Goal: Information Seeking & Learning: Learn about a topic

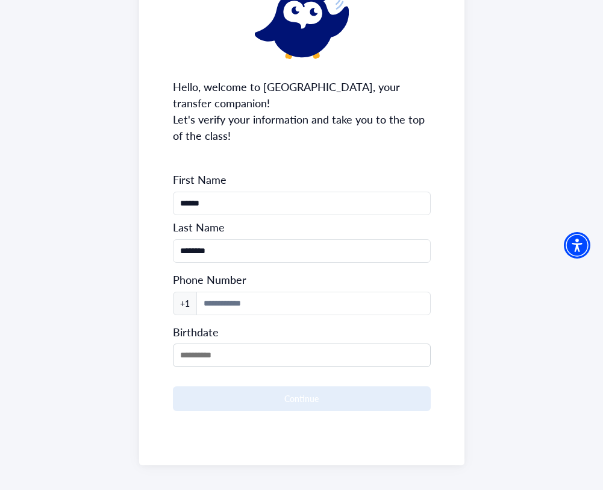
scroll to position [110, 0]
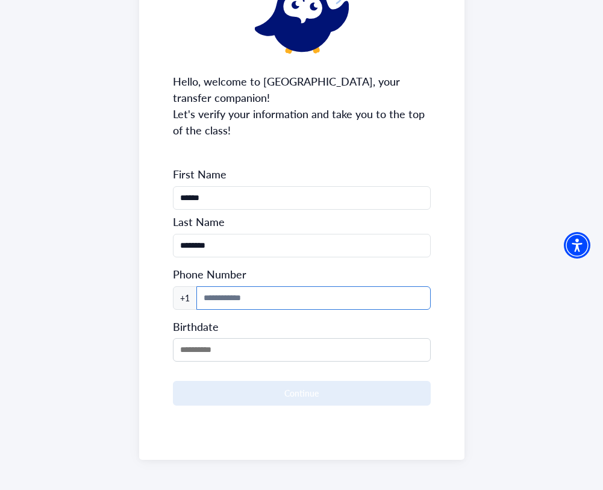
click at [288, 299] on input at bounding box center [313, 297] width 234 height 23
type input "**********"
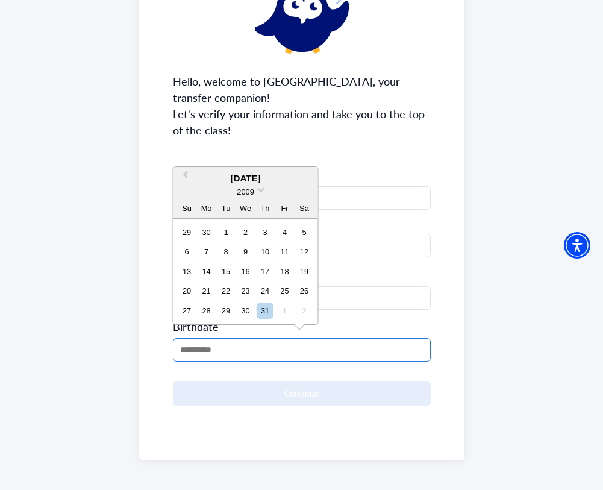
click at [239, 343] on input "MM/DD/YYYY" at bounding box center [302, 349] width 258 height 23
click at [249, 187] on span "2009" at bounding box center [245, 191] width 17 height 9
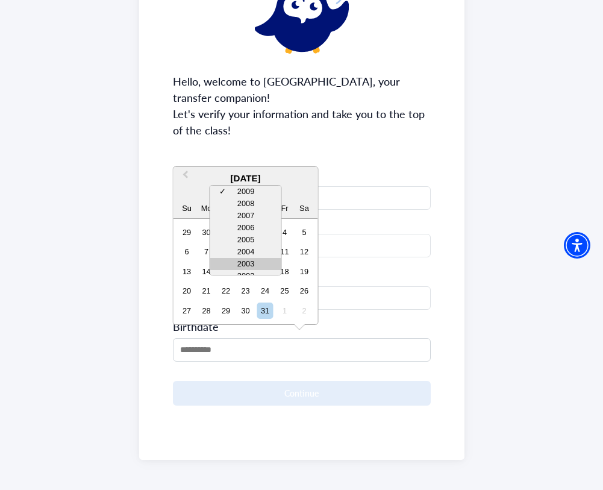
click at [242, 259] on div "2003" at bounding box center [245, 264] width 71 height 12
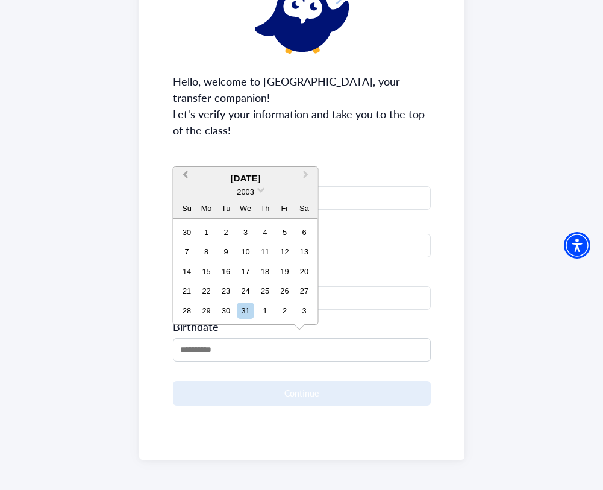
click at [181, 172] on button "Previous Month" at bounding box center [184, 177] width 19 height 19
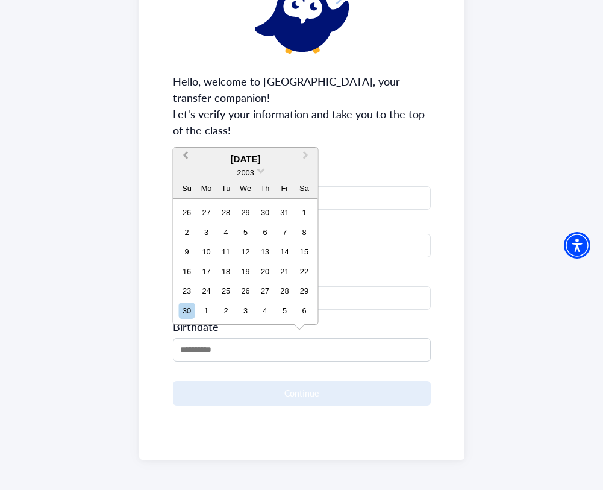
click at [182, 149] on button "Previous Month" at bounding box center [184, 158] width 19 height 19
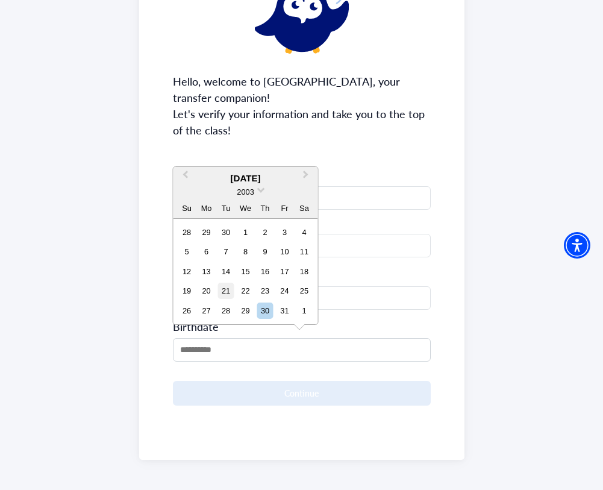
click at [221, 289] on div "21" at bounding box center [225, 291] width 16 height 16
type input "**********"
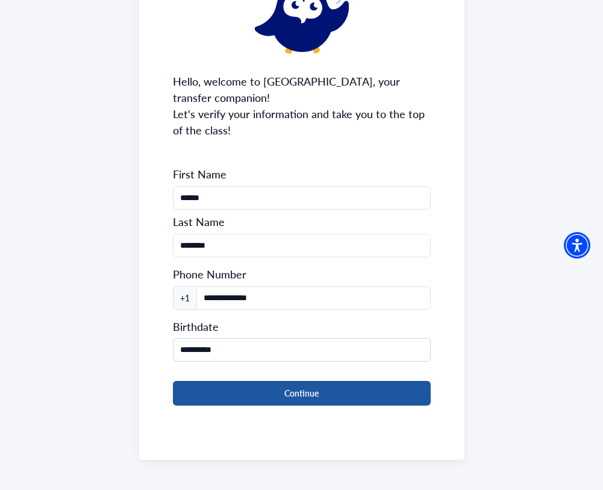
click at [233, 392] on button "Continue" at bounding box center [302, 393] width 258 height 25
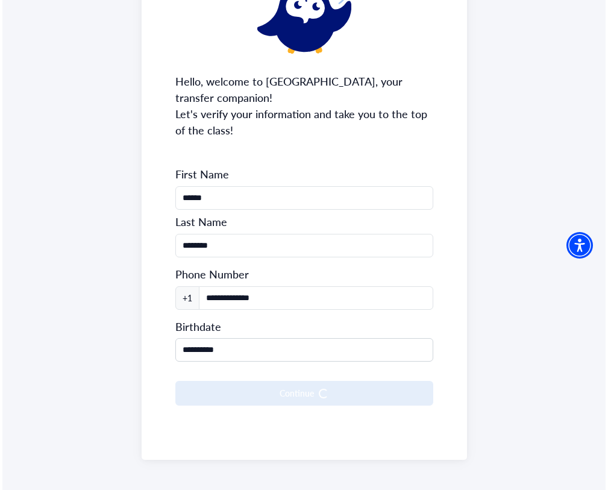
scroll to position [0, 0]
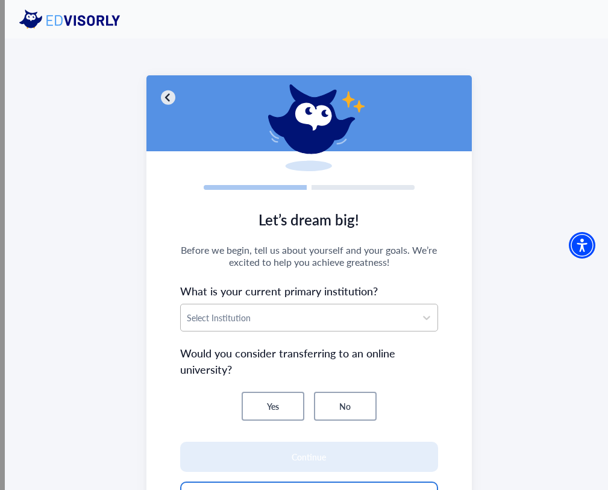
click at [217, 329] on div "Select Institution" at bounding box center [298, 317] width 235 height 27
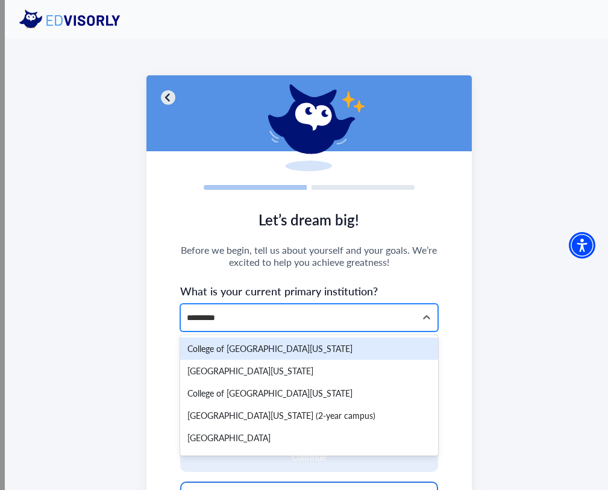
type input "**********"
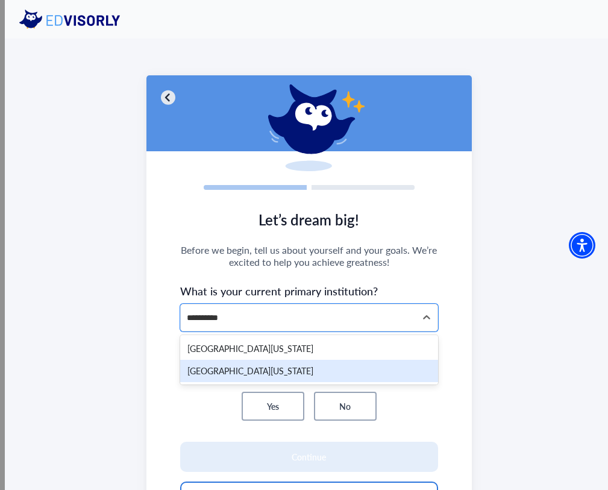
click at [211, 380] on div "[GEOGRAPHIC_DATA][US_STATE]" at bounding box center [309, 371] width 258 height 22
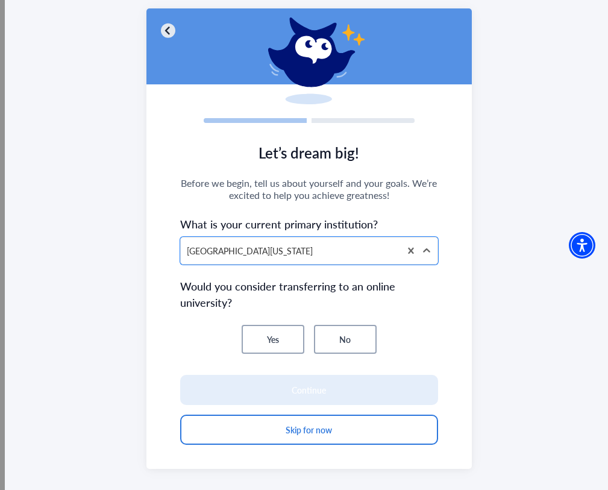
scroll to position [68, 0]
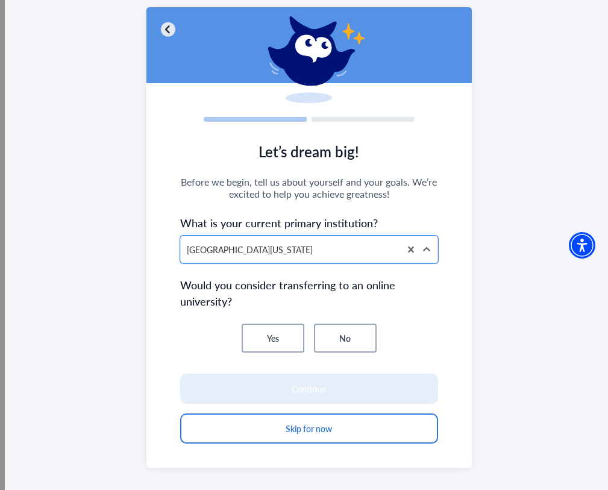
click at [274, 343] on button "Yes" at bounding box center [273, 338] width 63 height 29
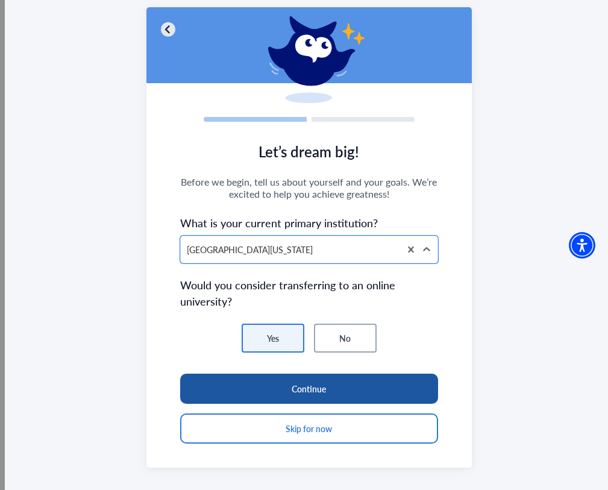
click at [288, 378] on button "Continue" at bounding box center [309, 389] width 258 height 30
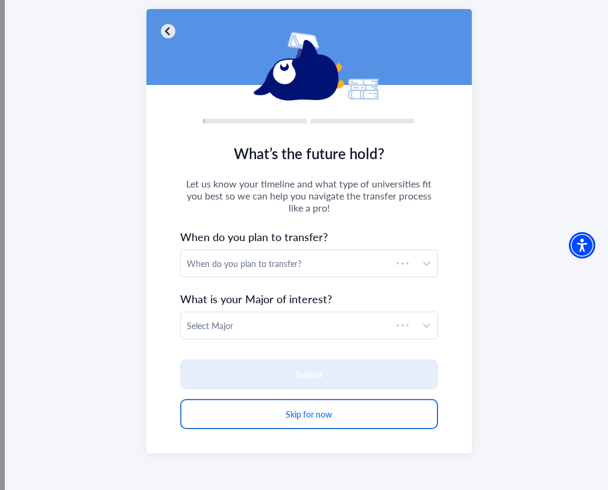
scroll to position [66, 0]
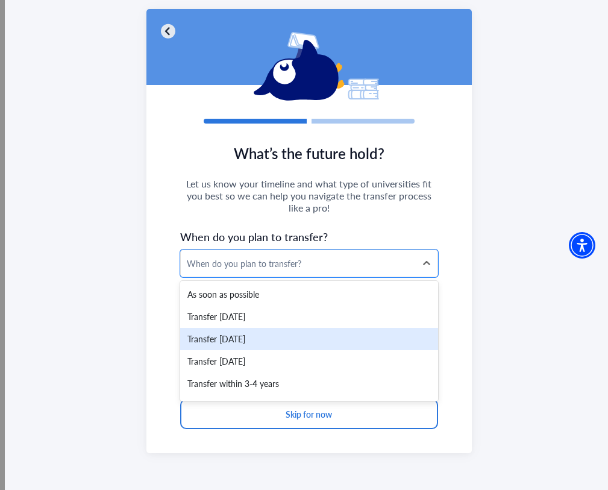
click at [251, 340] on div "Transfer [DATE]" at bounding box center [309, 339] width 258 height 22
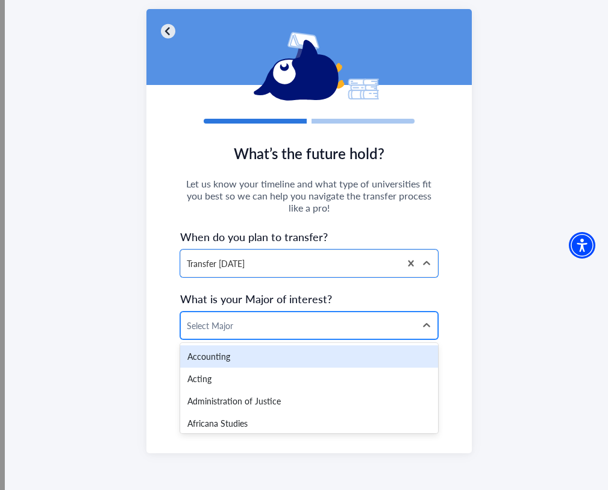
click at [243, 325] on div at bounding box center [298, 325] width 223 height 15
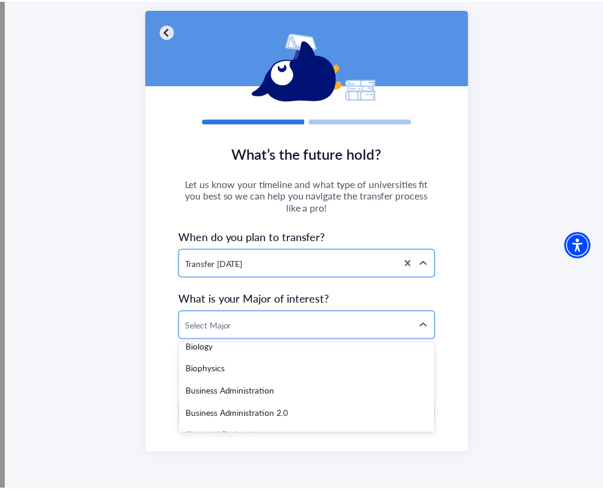
scroll to position [372, 0]
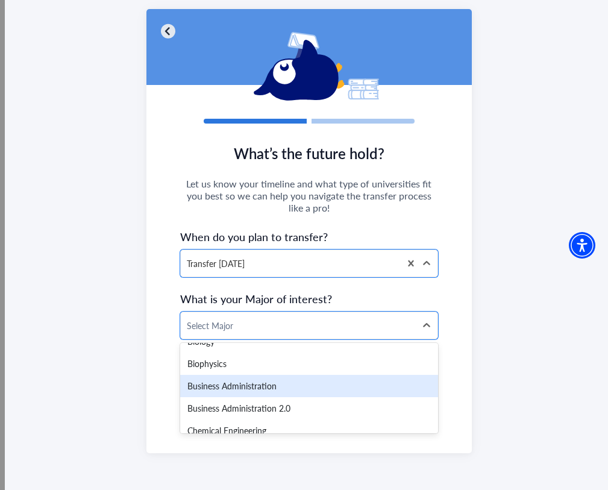
click at [240, 380] on div "Business Administration" at bounding box center [309, 386] width 258 height 22
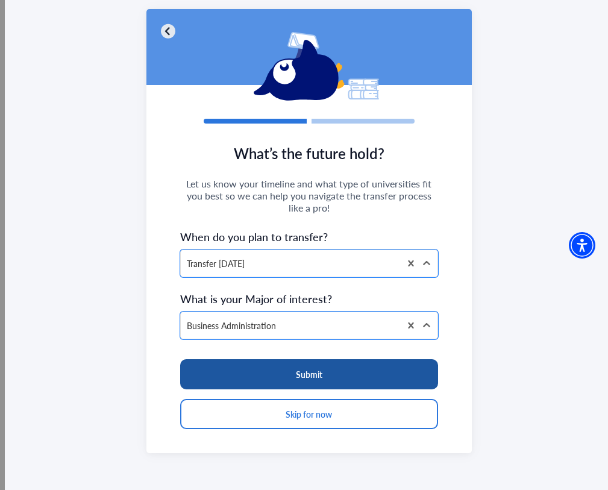
click at [240, 382] on button "Submit" at bounding box center [309, 374] width 258 height 30
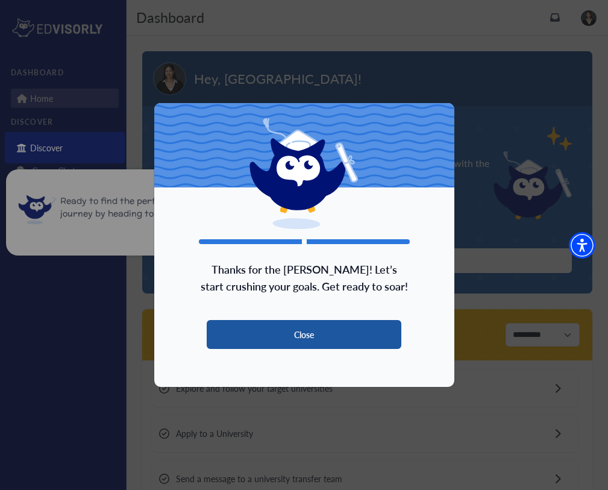
click at [260, 329] on button "Close" at bounding box center [304, 334] width 195 height 29
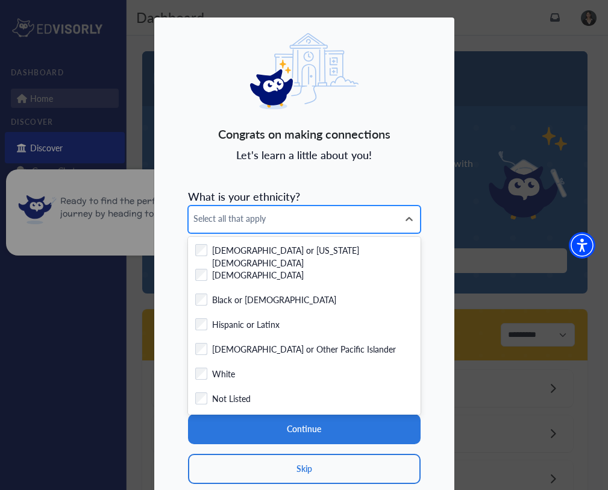
click at [274, 224] on span "Select all that apply" at bounding box center [293, 218] width 200 height 13
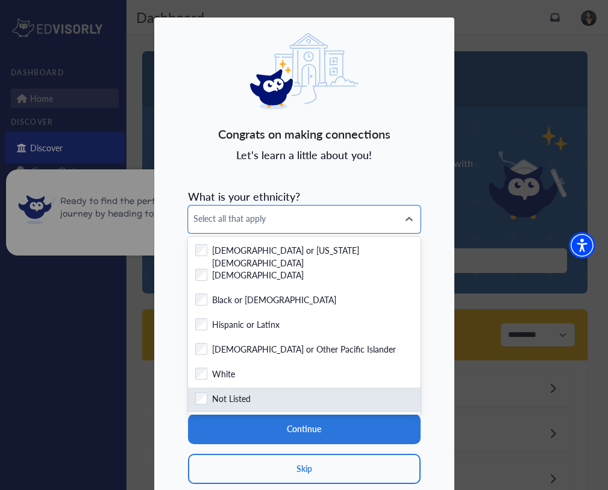
click at [219, 392] on label "Not Listed" at bounding box center [231, 399] width 39 height 15
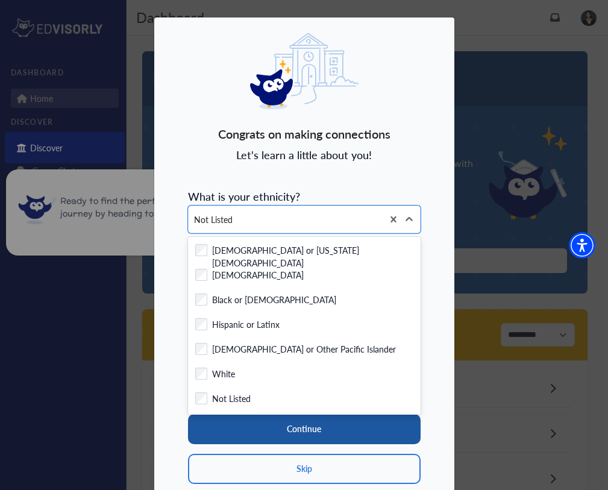
click at [233, 434] on button "Continue" at bounding box center [304, 429] width 233 height 30
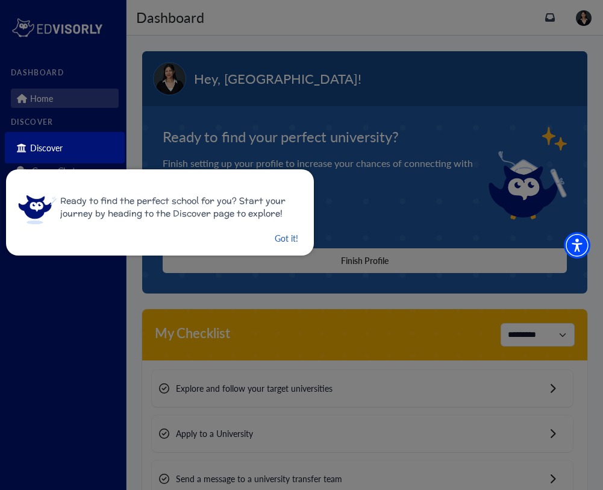
click at [287, 239] on button "Got it!" at bounding box center [287, 238] width 26 height 15
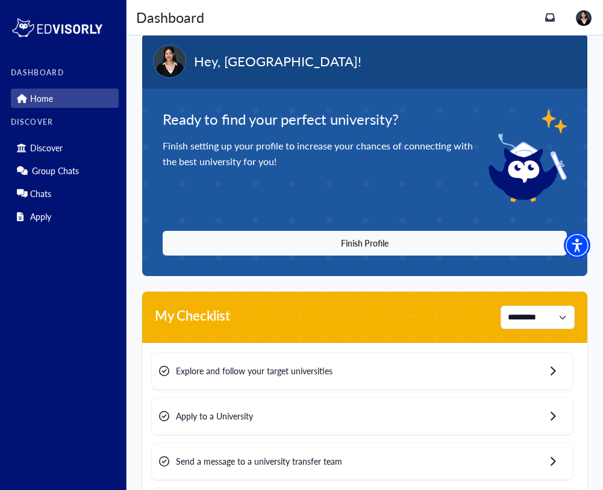
scroll to position [18, 0]
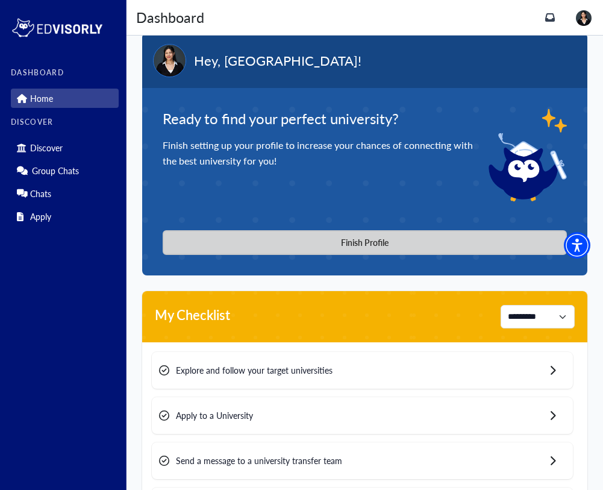
click at [223, 251] on button "Finish Profile" at bounding box center [365, 242] width 404 height 25
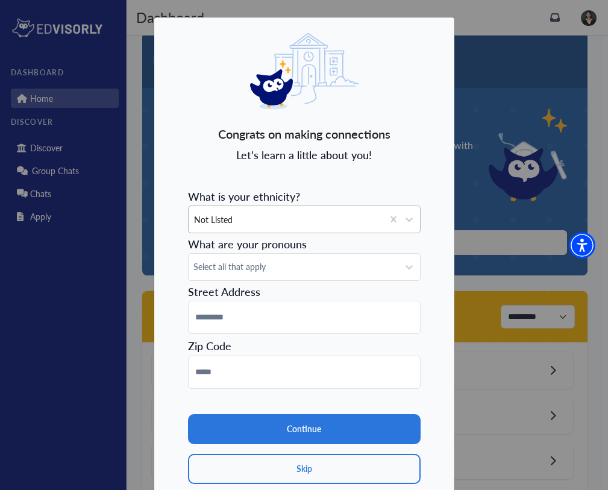
click at [244, 213] on div "Not Listed" at bounding box center [286, 219] width 194 height 27
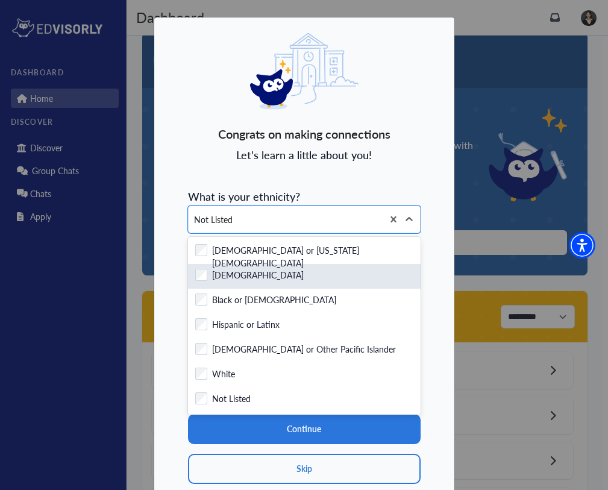
click at [202, 281] on div "Checkbox field" at bounding box center [201, 280] width 12 height 22
click at [213, 274] on label "[DEMOGRAPHIC_DATA]" at bounding box center [258, 276] width 92 height 15
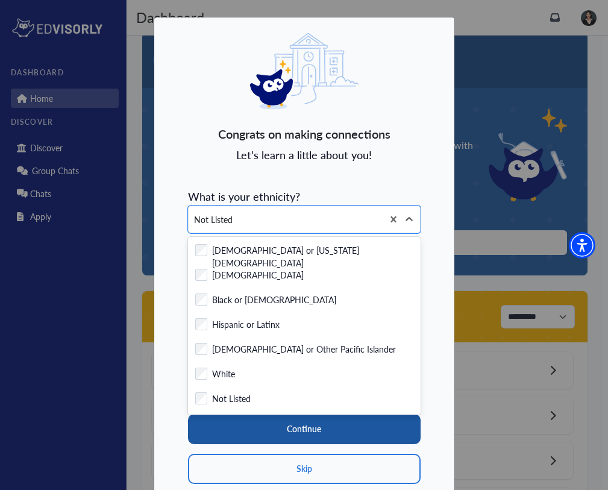
click at [243, 430] on button "Continue" at bounding box center [304, 429] width 233 height 30
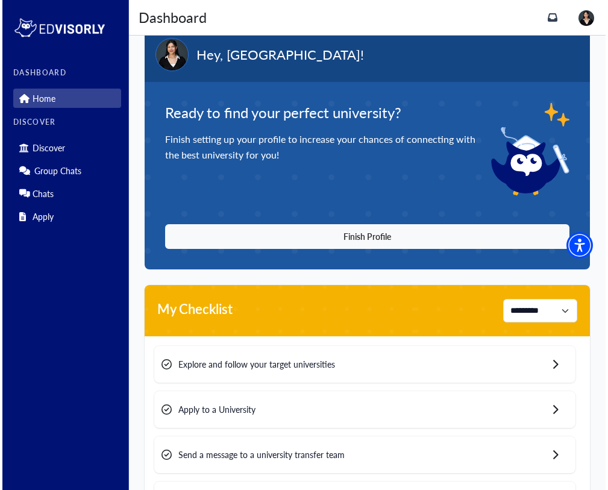
scroll to position [27, 0]
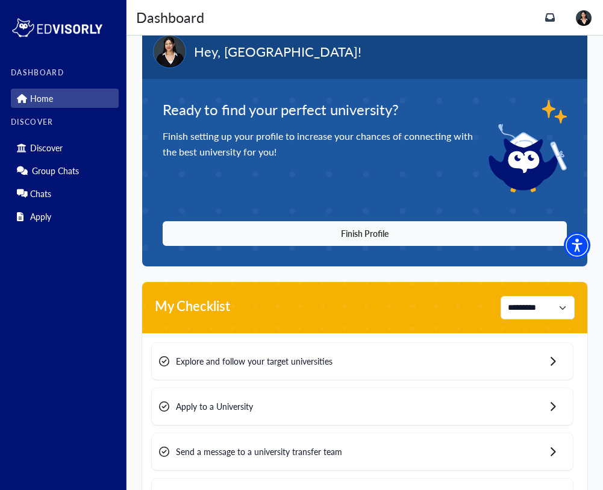
click at [390, 211] on div "Ready to find your perfect university? Finish setting up your profile to increa…" at bounding box center [365, 172] width 404 height 146
click at [390, 216] on div "Ready to find your perfect university? Finish setting up your profile to increa…" at bounding box center [365, 172] width 404 height 146
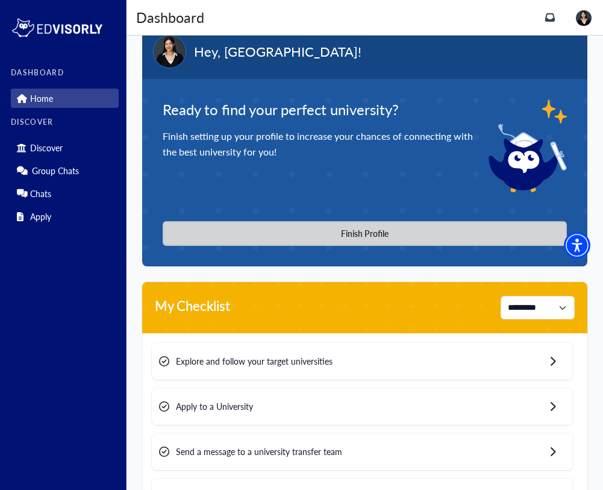
click at [390, 227] on button "Finish Profile" at bounding box center [365, 233] width 404 height 25
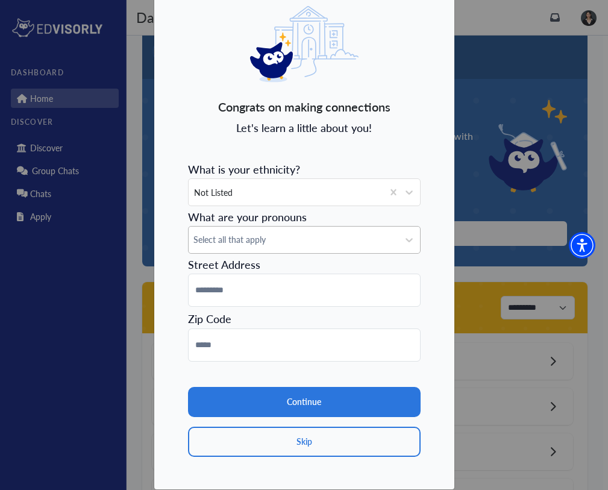
click at [330, 237] on span "Select all that apply" at bounding box center [293, 239] width 200 height 13
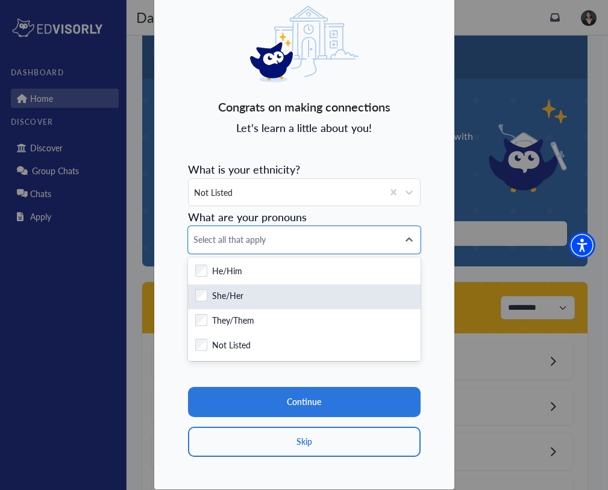
click at [234, 302] on label "She/Her" at bounding box center [227, 296] width 31 height 15
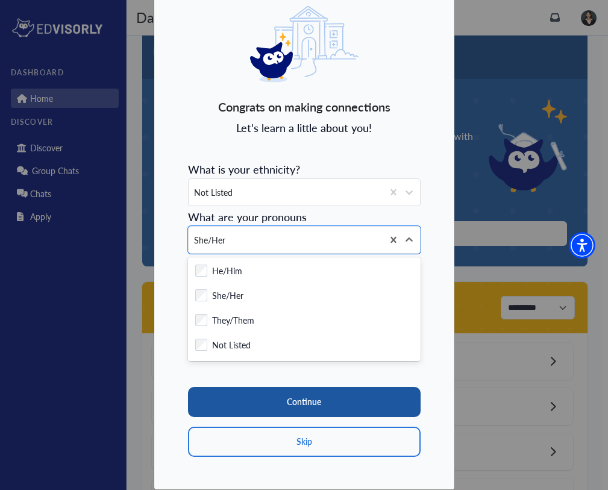
click at [238, 392] on button "Continue" at bounding box center [304, 402] width 233 height 30
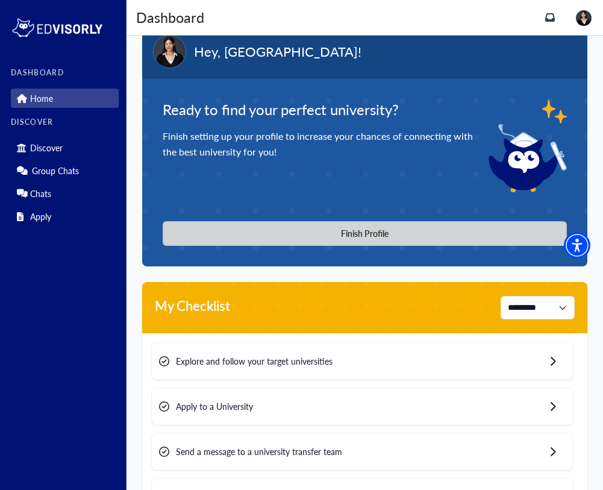
click at [399, 232] on button "Finish Profile" at bounding box center [365, 233] width 404 height 25
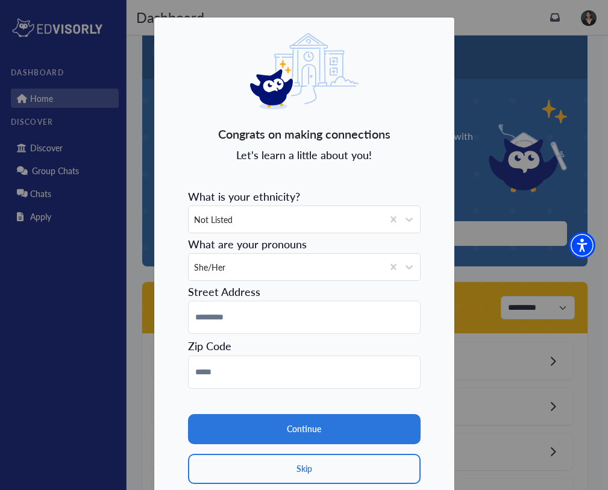
click at [311, 336] on form "What is your ethnicity? Not Listed What are your pronouns She/Her Street Addres…" at bounding box center [304, 333] width 233 height 299
click at [303, 320] on input at bounding box center [304, 317] width 233 height 33
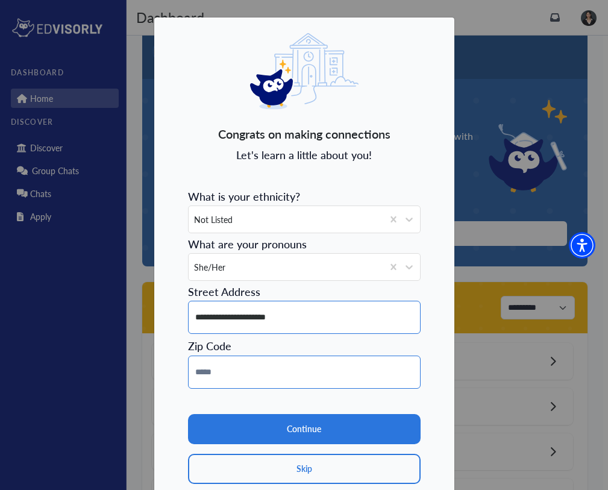
type input "**********"
click at [295, 387] on input at bounding box center [304, 371] width 233 height 33
type input "*****"
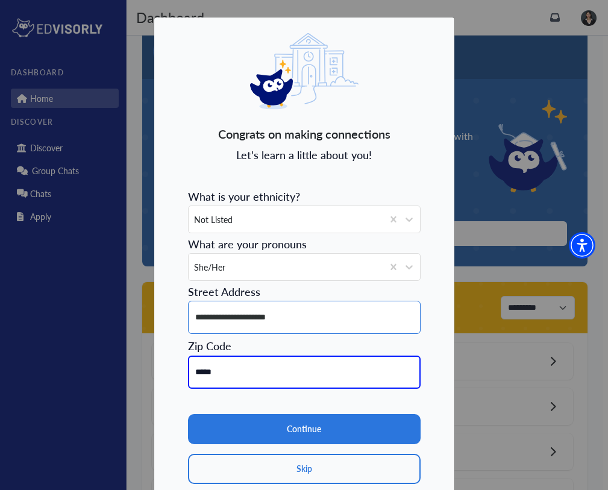
click at [299, 316] on input "**********" at bounding box center [304, 317] width 233 height 33
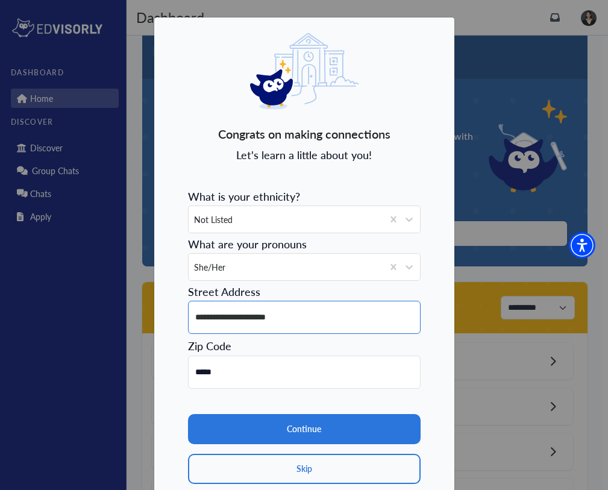
click at [274, 319] on input "**********" at bounding box center [304, 317] width 233 height 33
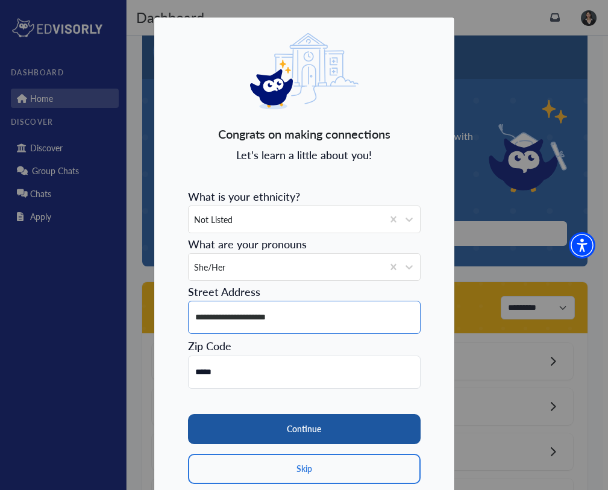
type input "**********"
click at [313, 422] on button "Continue" at bounding box center [304, 429] width 233 height 30
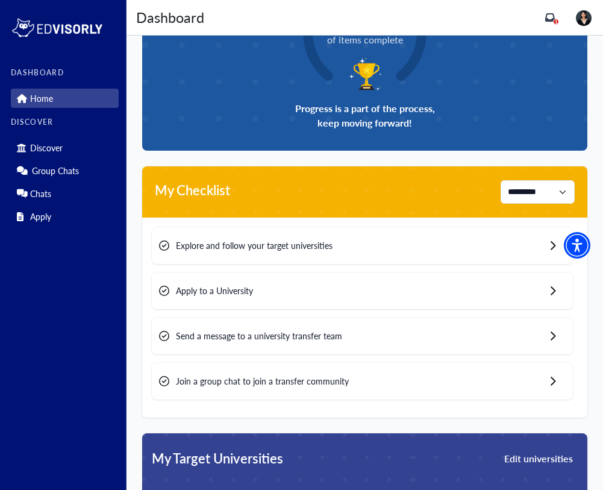
scroll to position [184, 0]
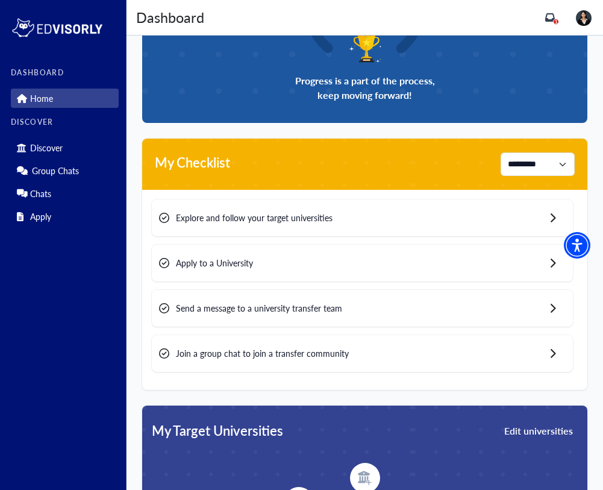
click at [312, 226] on div "Explore and follow your target universities" at bounding box center [362, 217] width 421 height 37
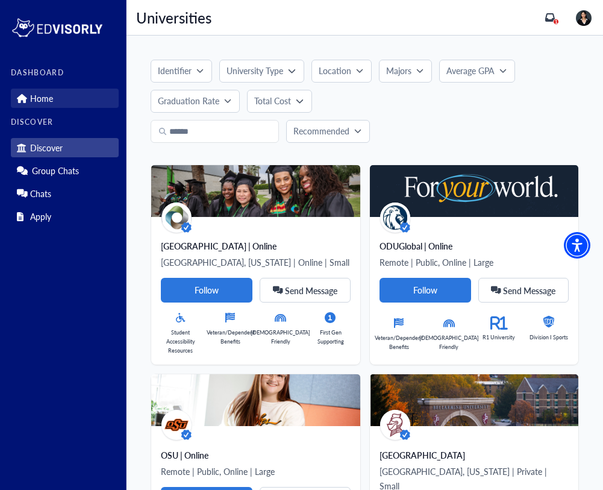
click at [86, 89] on link "Home" at bounding box center [65, 98] width 108 height 19
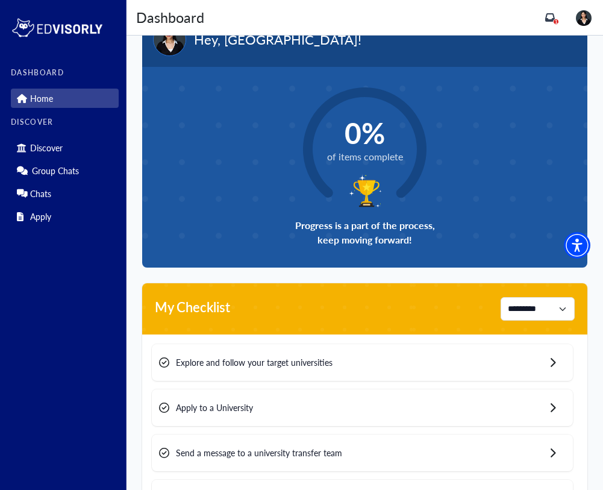
scroll to position [51, 0]
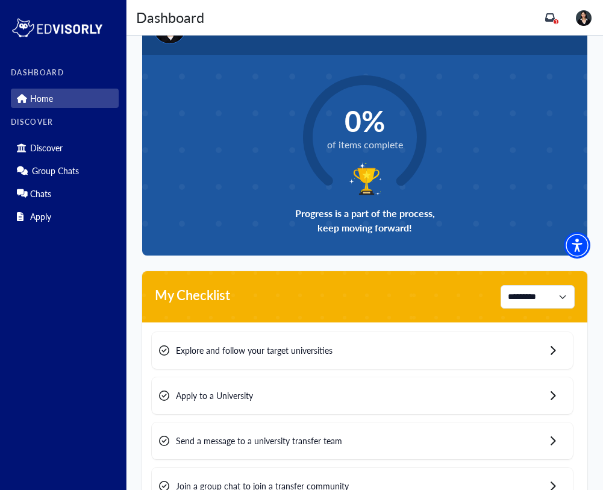
click at [433, 201] on div "0% of items complete Progress is a part of the process, keep moving forward!" at bounding box center [364, 155] width 445 height 201
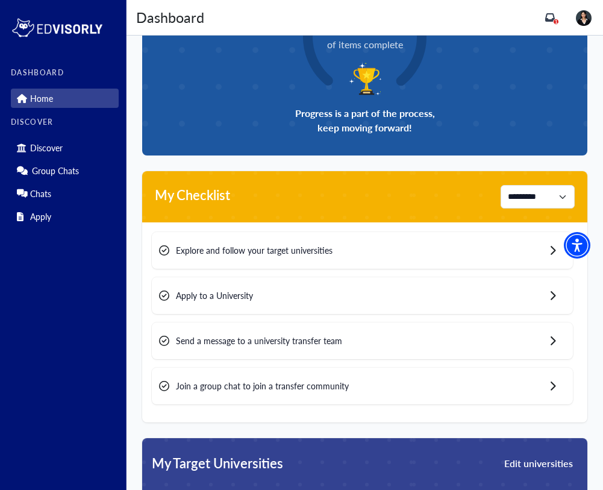
scroll to position [0, 0]
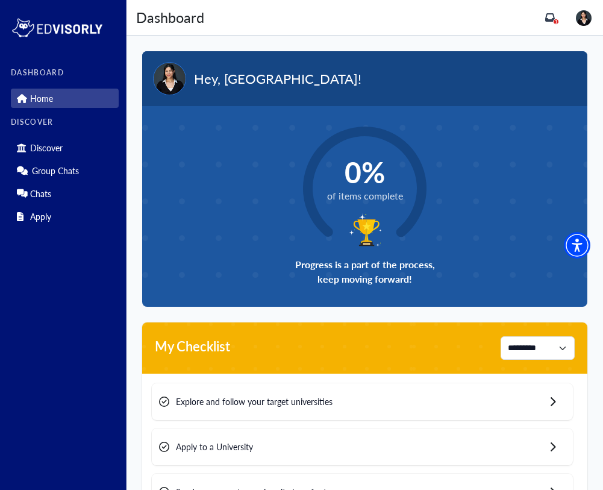
click at [242, 78] on span "Hey, [GEOGRAPHIC_DATA]!" at bounding box center [277, 79] width 167 height 20
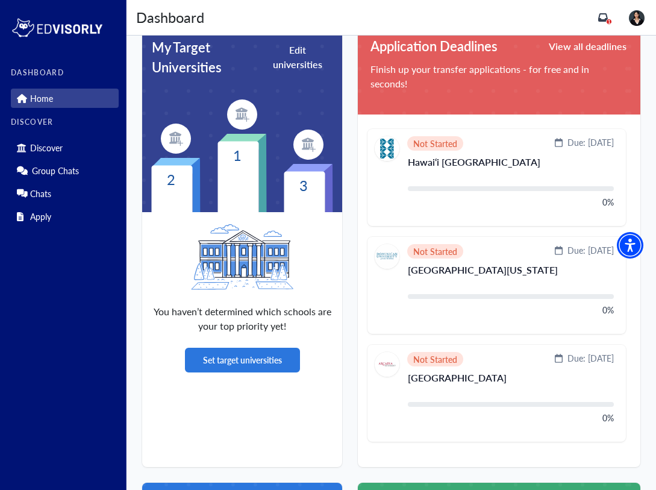
scroll to position [305, 0]
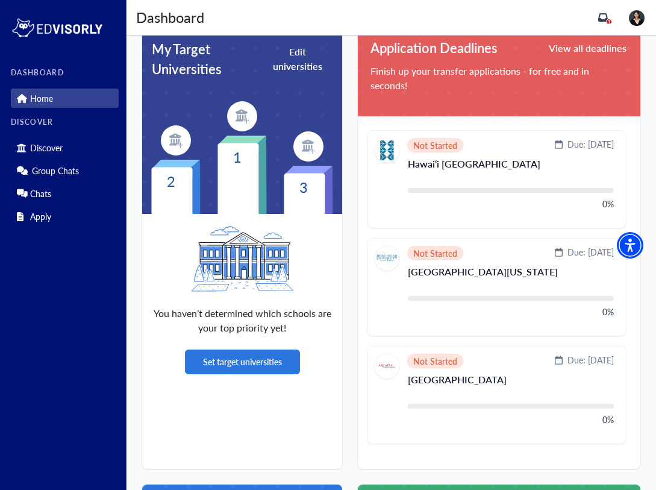
click at [569, 42] on button "View all deadlines" at bounding box center [588, 48] width 80 height 20
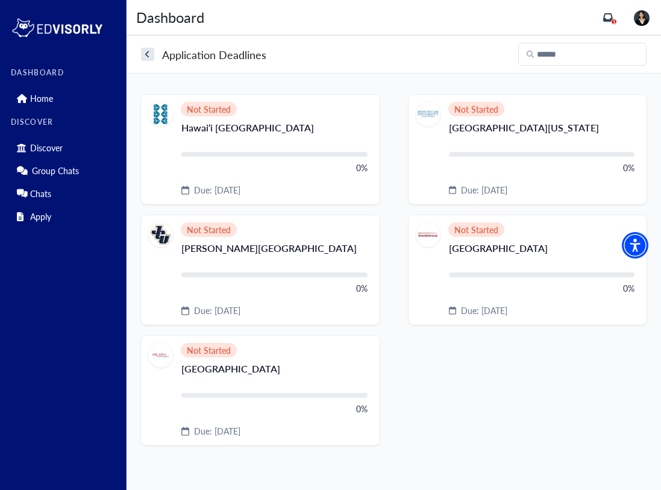
click at [150, 60] on button "search" at bounding box center [147, 54] width 13 height 13
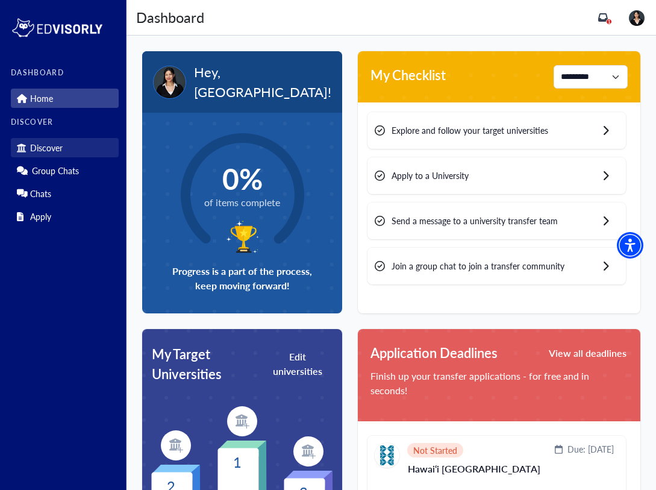
click at [77, 151] on link "Discover" at bounding box center [65, 147] width 108 height 19
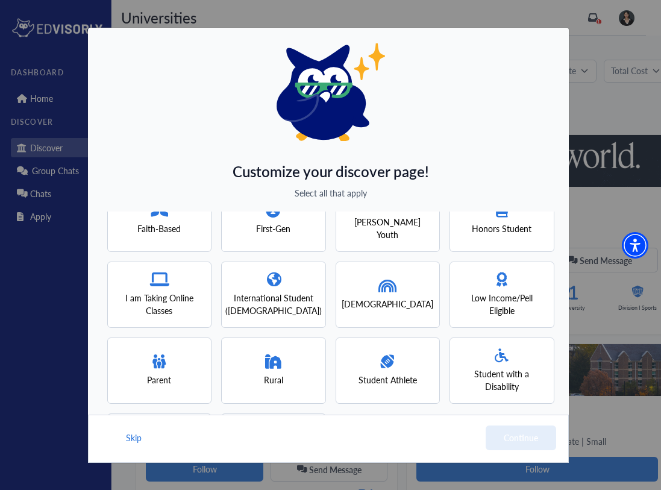
scroll to position [31, 0]
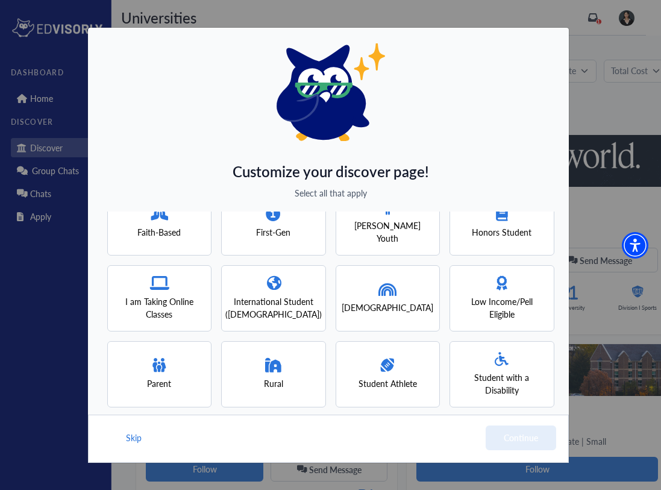
click at [280, 231] on span "First-Gen" at bounding box center [273, 232] width 34 height 13
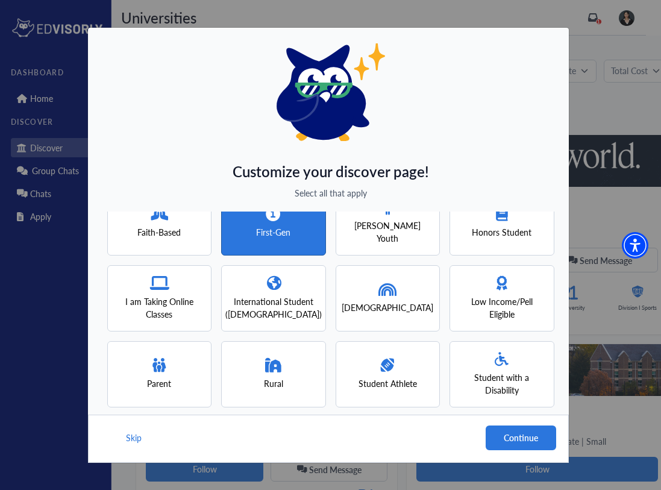
click at [354, 305] on div "[DEMOGRAPHIC_DATA]" at bounding box center [388, 298] width 105 height 66
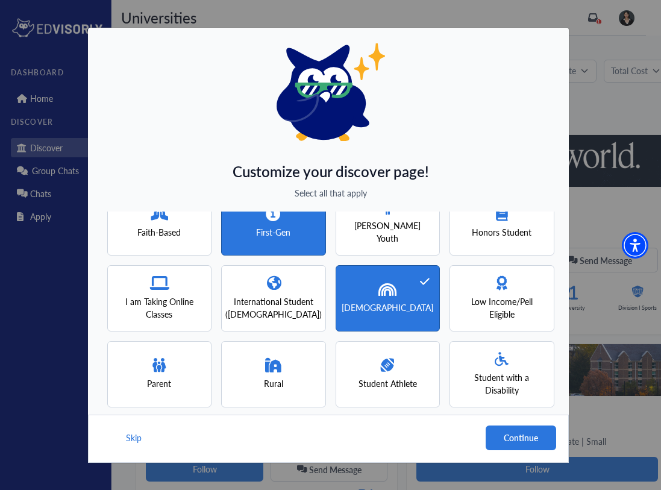
click at [472, 304] on span "Low Income/Pell Eligible" at bounding box center [501, 307] width 83 height 25
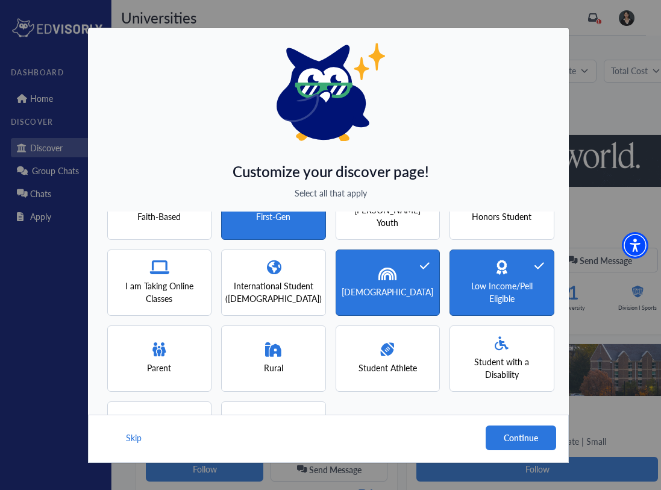
scroll to position [0, 0]
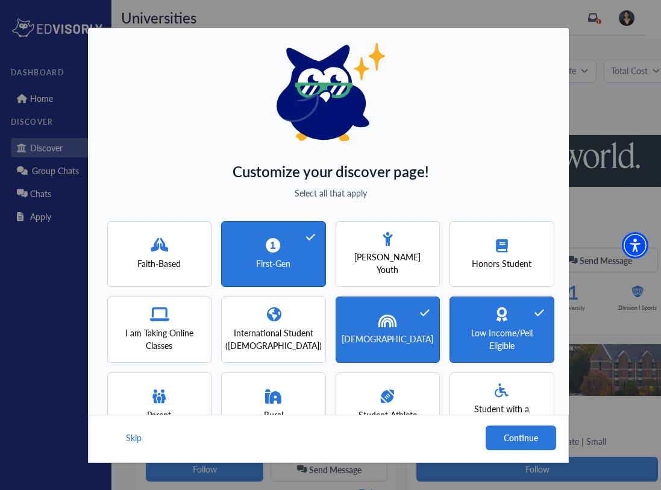
click at [200, 337] on div "I am Taking Online Classes" at bounding box center [159, 329] width 105 height 66
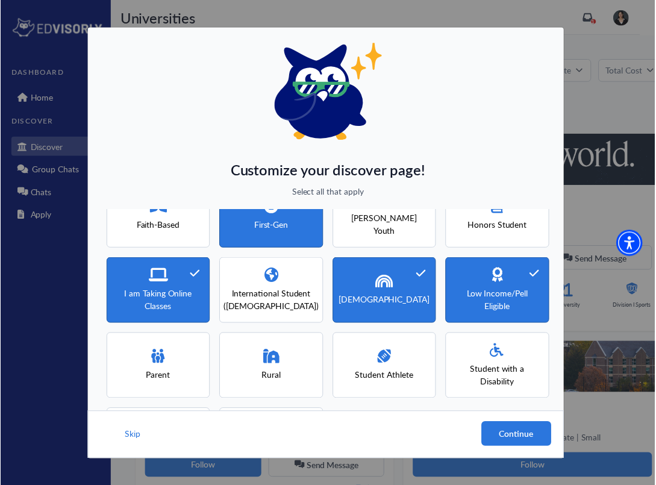
scroll to position [42, 0]
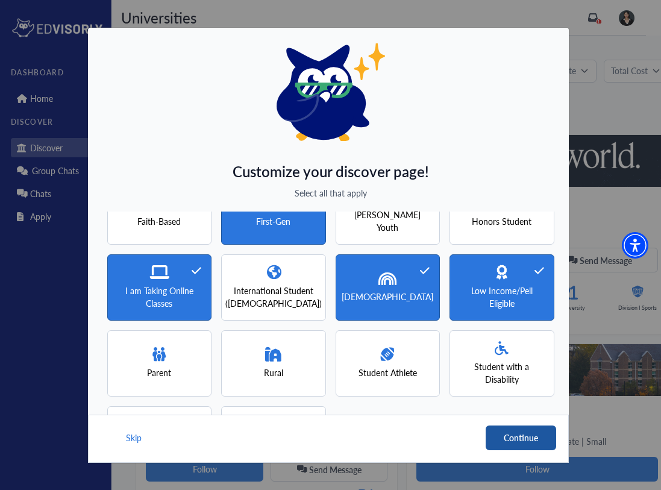
click at [513, 440] on button "Continue" at bounding box center [521, 437] width 70 height 25
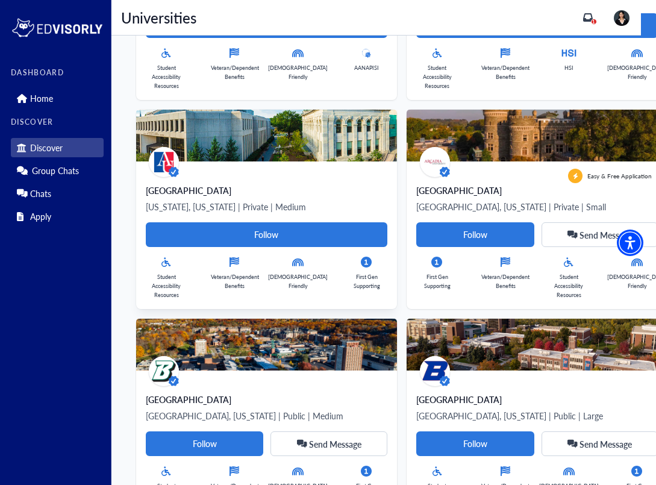
scroll to position [654, 0]
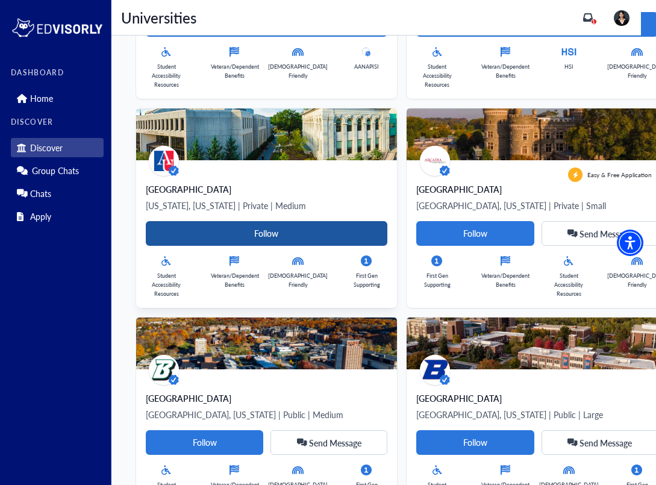
click at [293, 239] on Card-tag "Follow" at bounding box center [267, 233] width 242 height 25
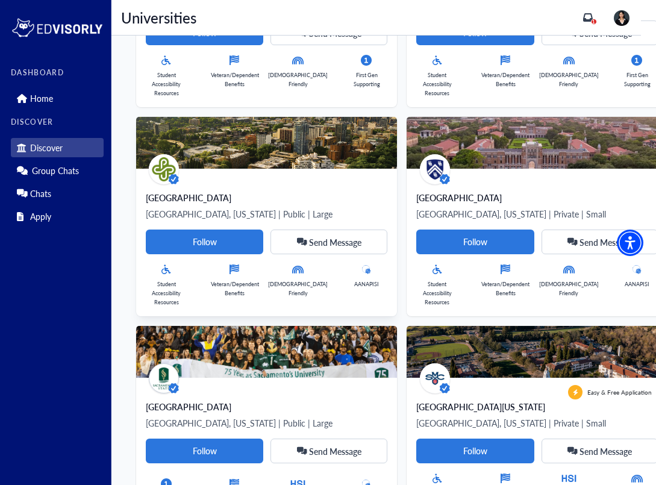
scroll to position [2737, 0]
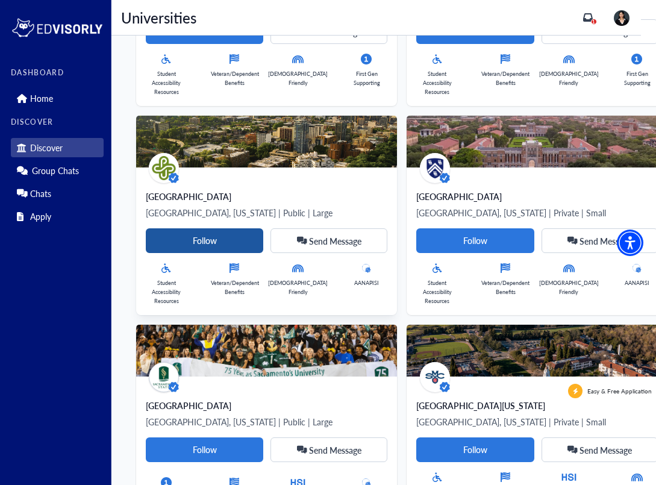
click at [180, 236] on Card-tag "Follow" at bounding box center [205, 240] width 118 height 25
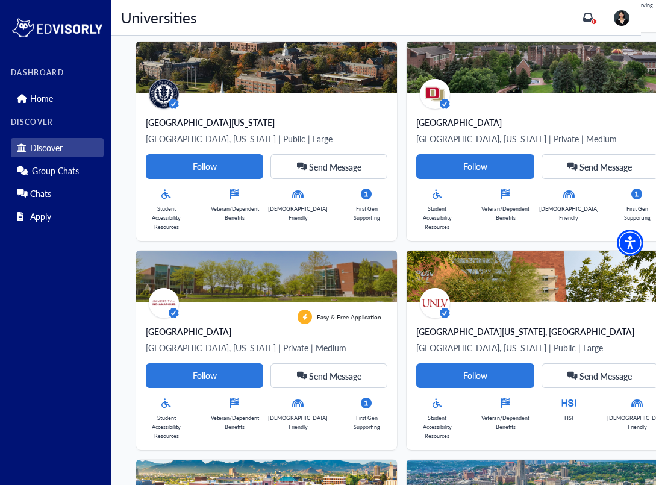
scroll to position [4695, 0]
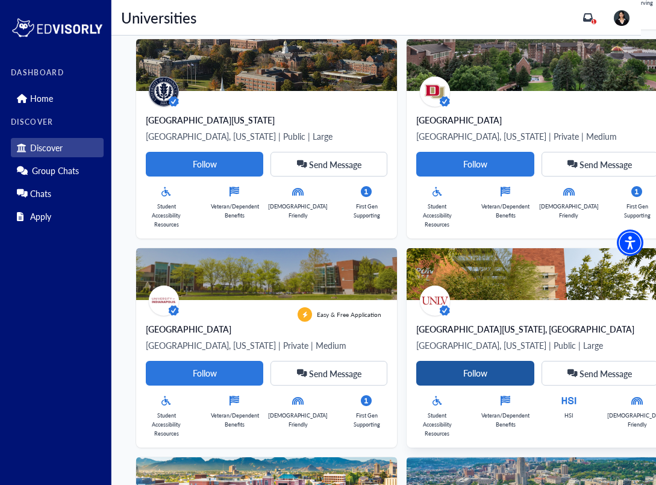
click at [448, 380] on Card-tag "Follow" at bounding box center [475, 373] width 118 height 25
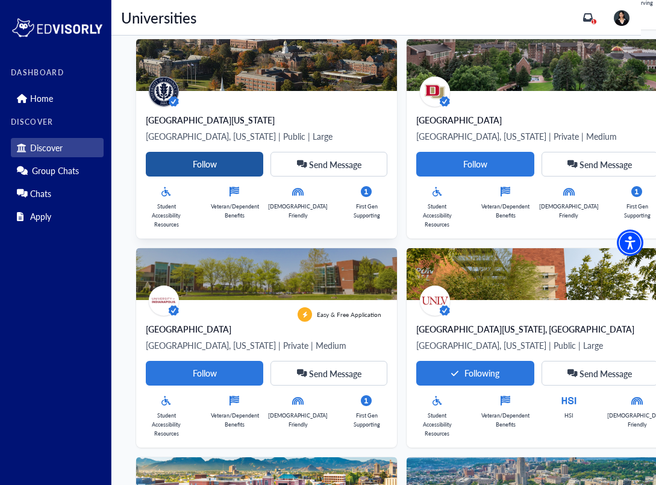
click at [190, 159] on Card-tag "Follow" at bounding box center [205, 164] width 118 height 25
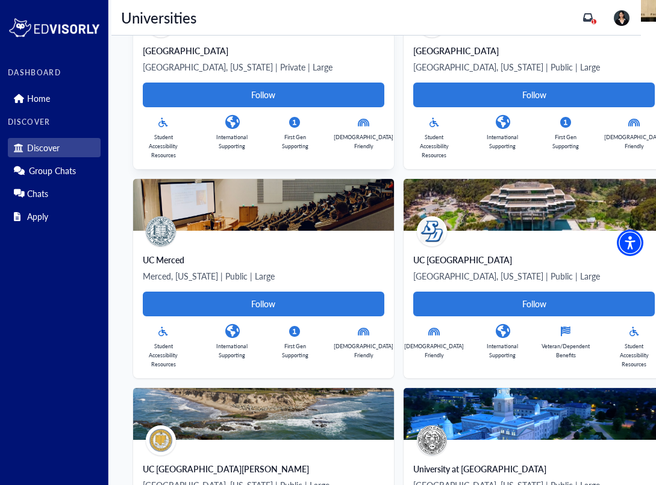
scroll to position [9195, 3]
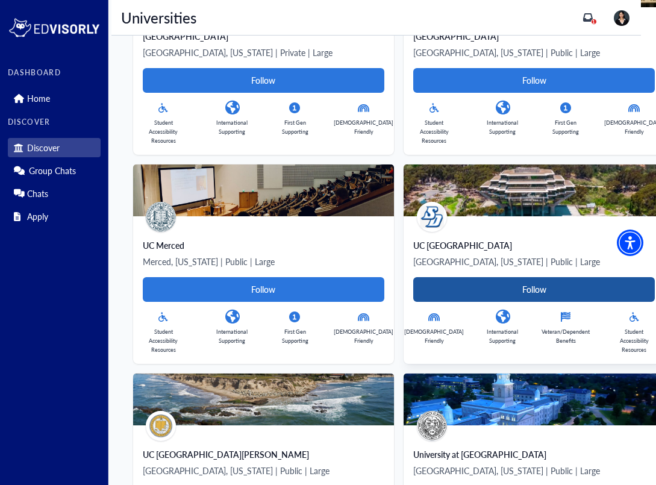
click at [460, 277] on Card-tag "Follow" at bounding box center [534, 289] width 242 height 25
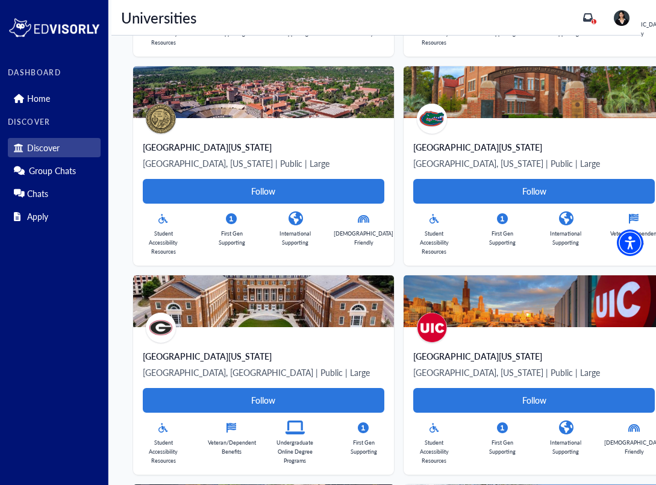
scroll to position [9942, 3]
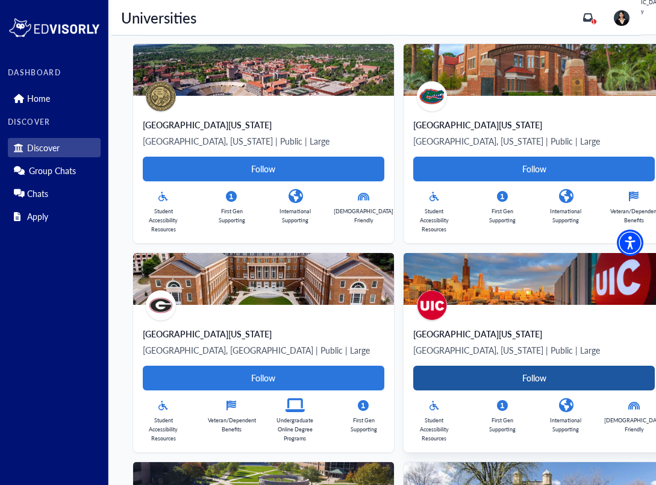
click at [452, 366] on Card-tag "Follow" at bounding box center [534, 378] width 242 height 25
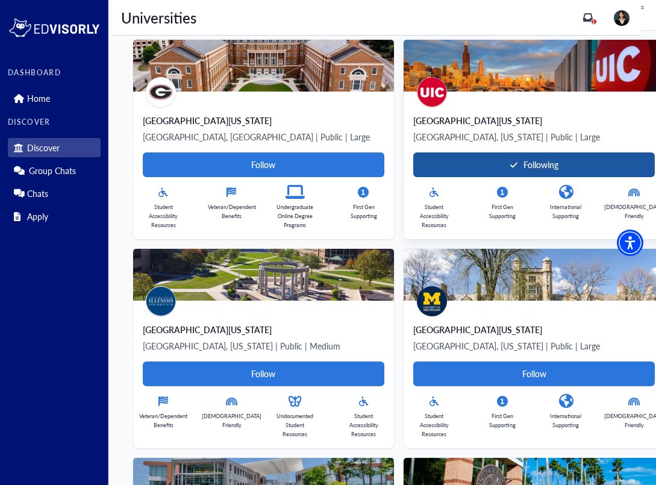
scroll to position [10179, 3]
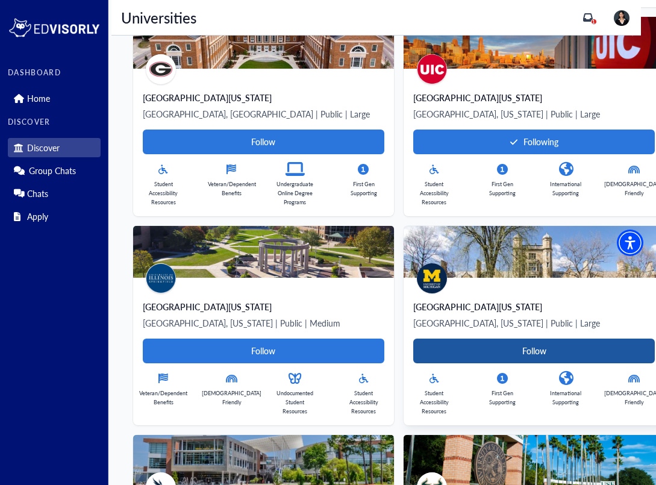
click at [445, 339] on Card-tag "Follow" at bounding box center [534, 351] width 242 height 25
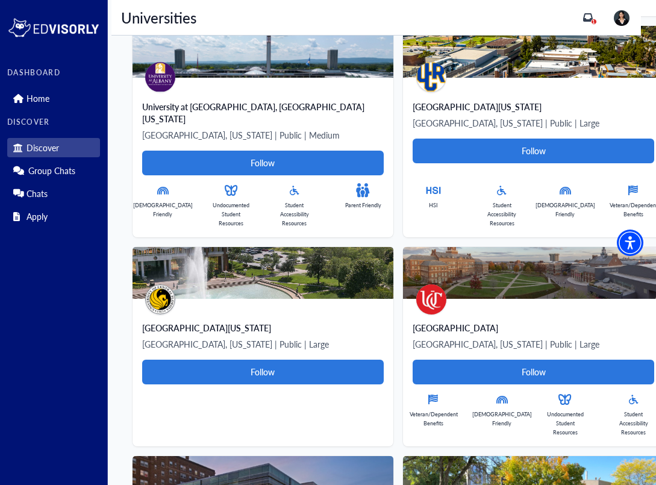
scroll to position [13087, 4]
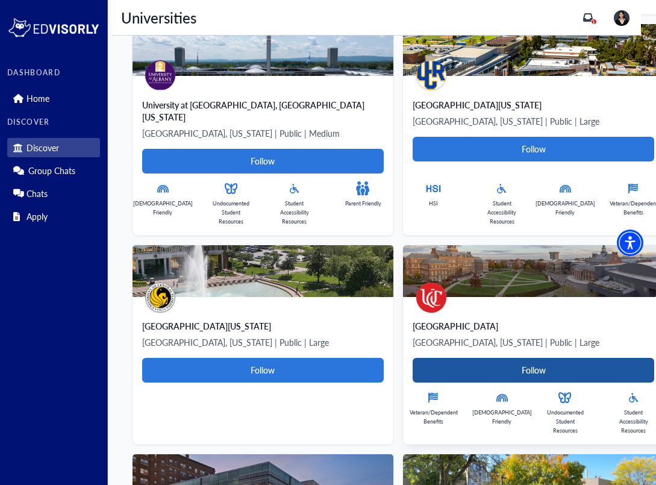
click at [455, 358] on Card-tag "Follow" at bounding box center [534, 370] width 242 height 25
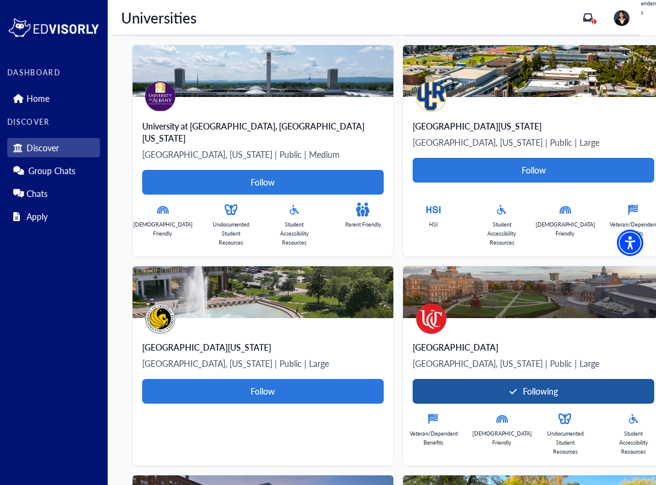
scroll to position [13064, 4]
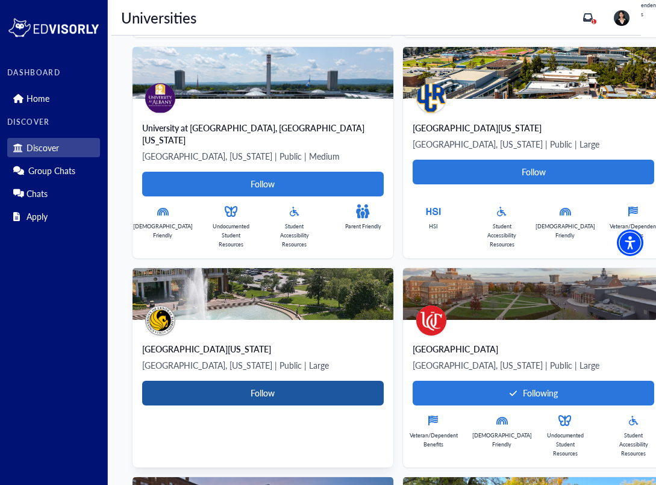
click at [330, 381] on Card-tag "Follow" at bounding box center [263, 393] width 242 height 25
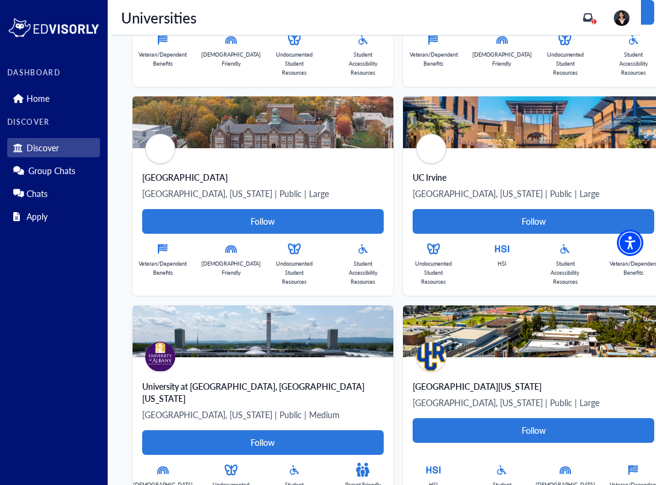
scroll to position [12820, 4]
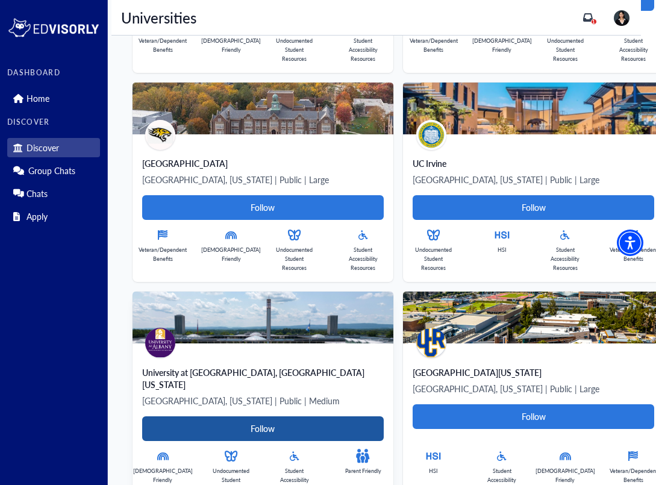
click at [317, 416] on Card-tag "Follow" at bounding box center [263, 428] width 242 height 25
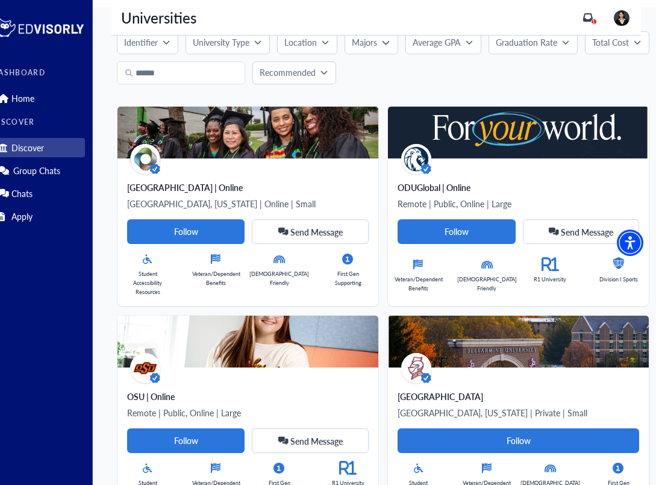
scroll to position [0, 19]
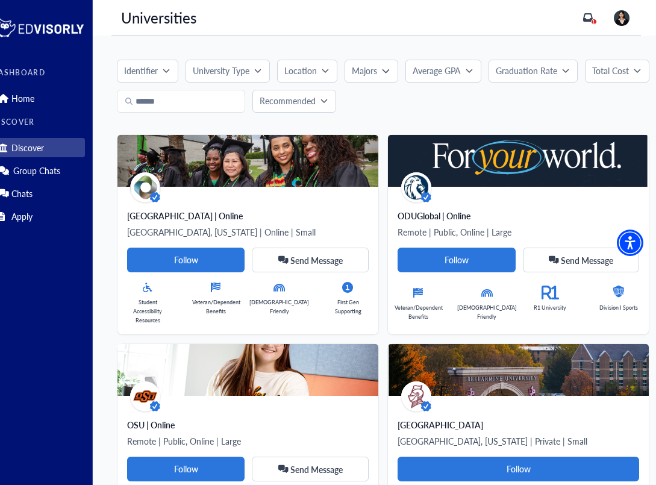
click at [425, 65] on p "Average GPA" at bounding box center [437, 70] width 48 height 13
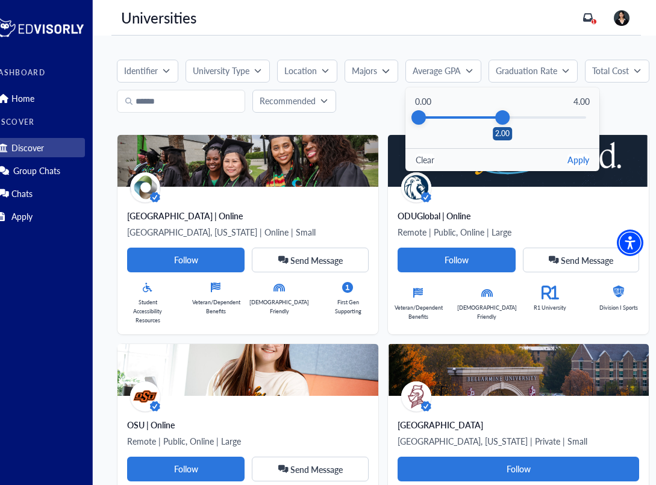
drag, startPoint x: 589, startPoint y: 117, endPoint x: 501, endPoint y: 117, distance: 87.4
click at [501, 117] on div "2.00" at bounding box center [502, 117] width 14 height 14
click at [583, 160] on button "Apply" at bounding box center [578, 160] width 22 height 13
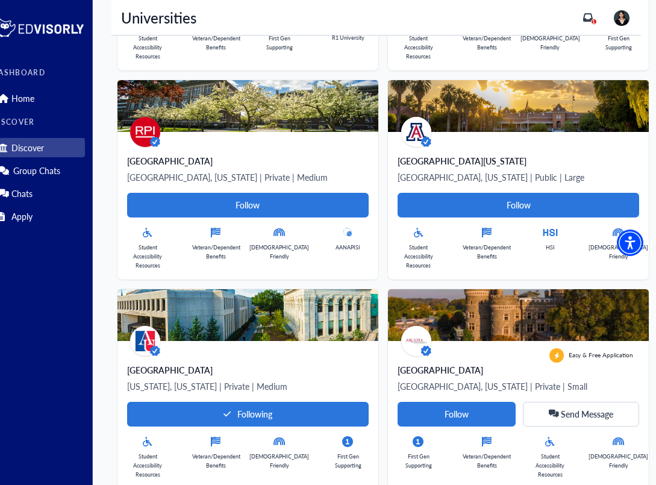
scroll to position [499, 19]
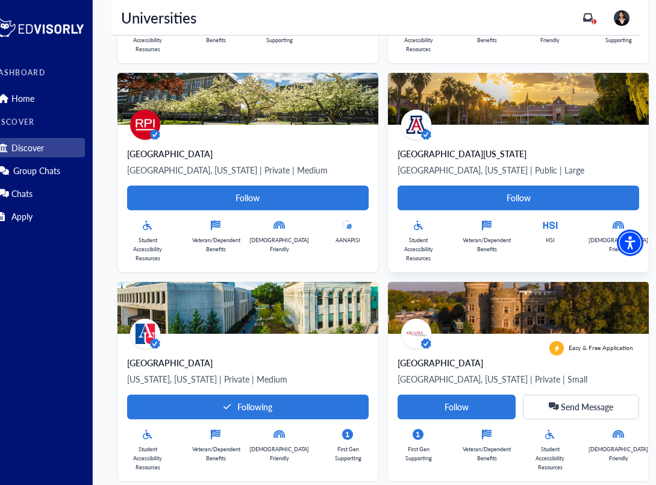
click at [538, 153] on div "[GEOGRAPHIC_DATA][US_STATE]" at bounding box center [519, 154] width 242 height 12
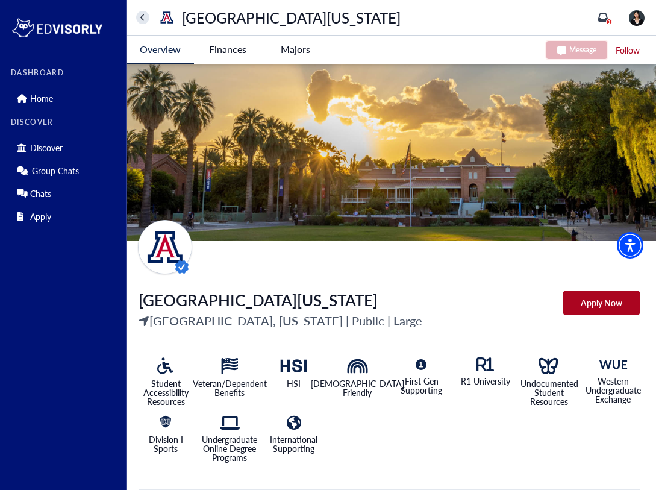
click at [142, 19] on icon "home" at bounding box center [142, 17] width 4 height 7
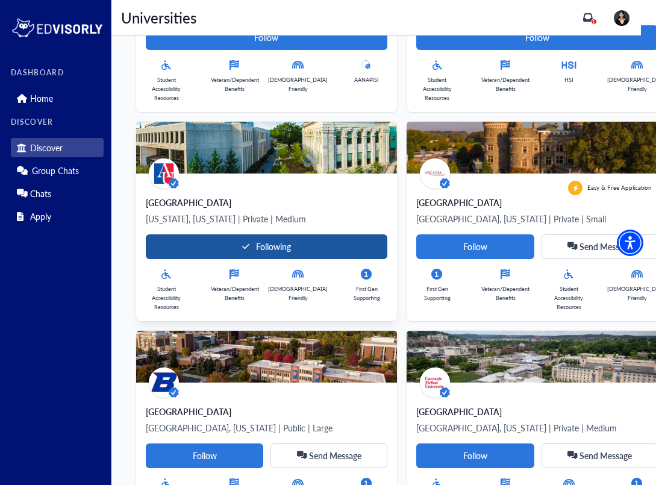
scroll to position [661, 0]
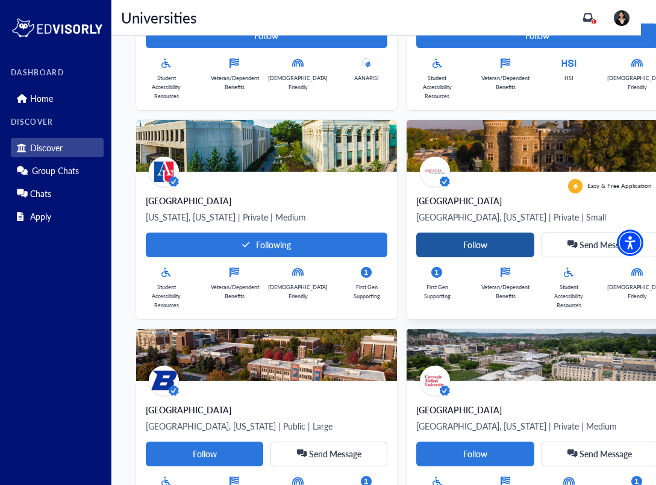
click at [437, 242] on Card-tag "Follow" at bounding box center [475, 245] width 118 height 25
click at [327, 217] on p "[US_STATE], [US_STATE] | Private | Medium" at bounding box center [267, 217] width 242 height 14
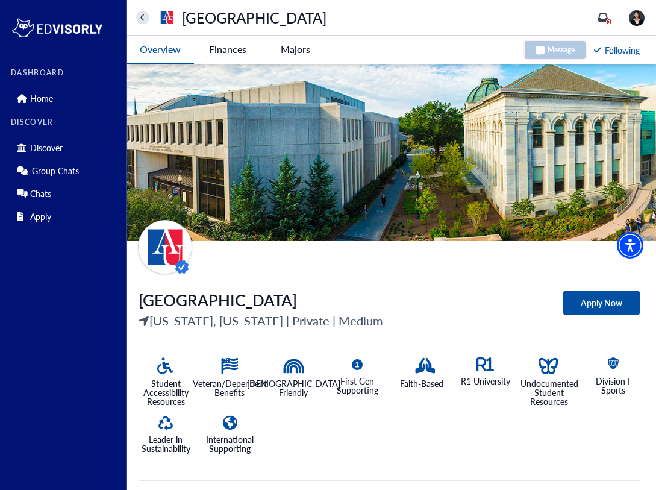
click at [227, 40] on University-tag "Finances" at bounding box center [227, 50] width 67 height 28
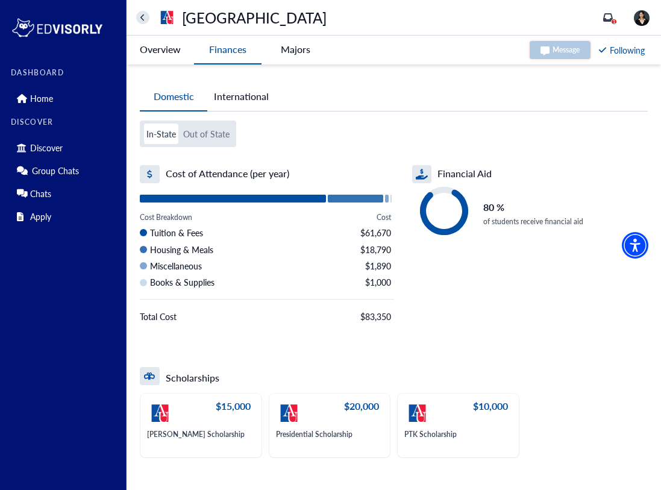
click at [243, 96] on button "International" at bounding box center [241, 97] width 68 height 28
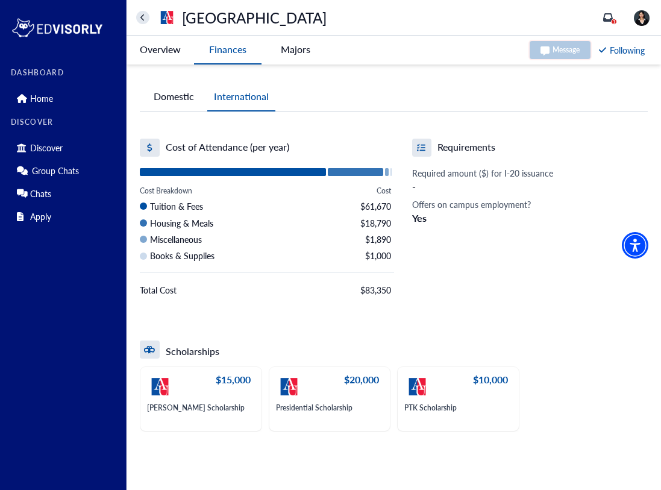
click at [182, 101] on button "Domestic" at bounding box center [173, 97] width 67 height 28
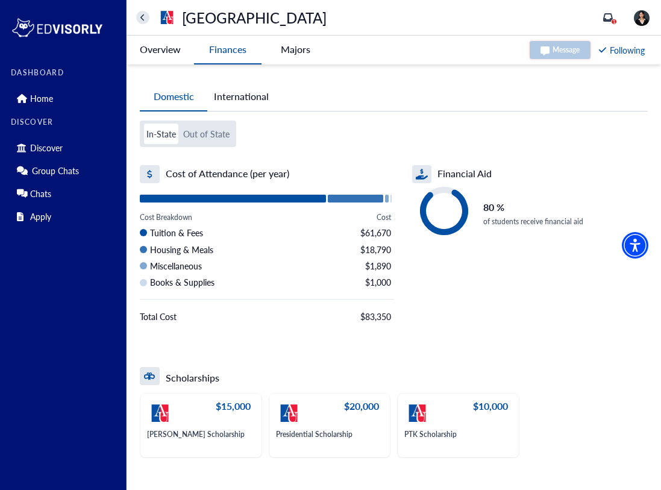
click at [204, 134] on button "Out of State" at bounding box center [206, 133] width 51 height 20
click at [139, 20] on button "home" at bounding box center [142, 17] width 13 height 13
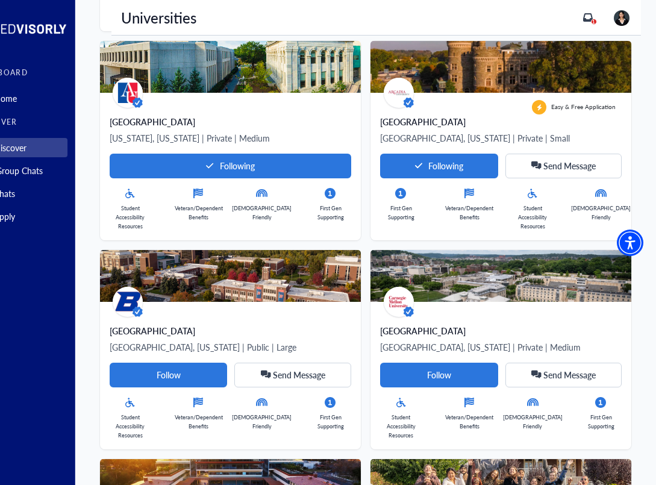
scroll to position [741, 37]
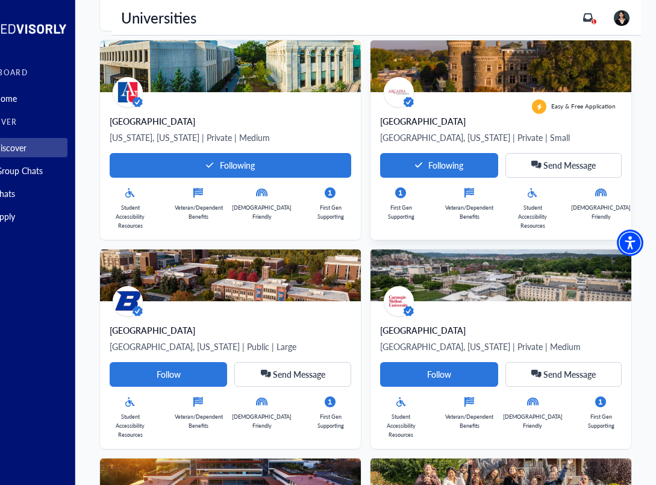
click at [467, 100] on div "Easy & Free Application [GEOGRAPHIC_DATA], [US_STATE] | Private | Small Followi…" at bounding box center [500, 166] width 261 height 148
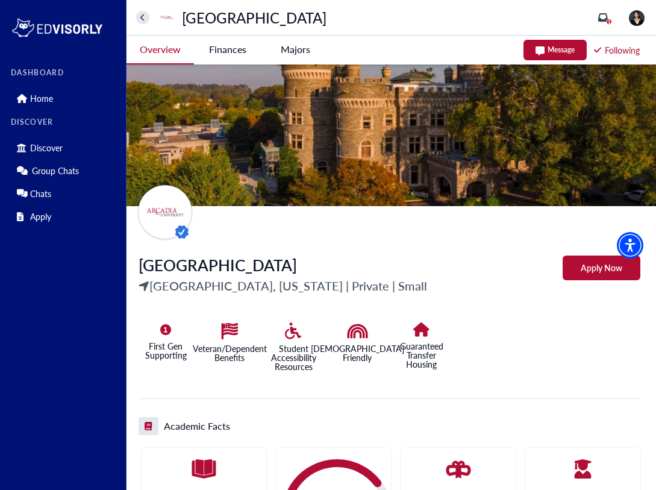
scroll to position [37, 0]
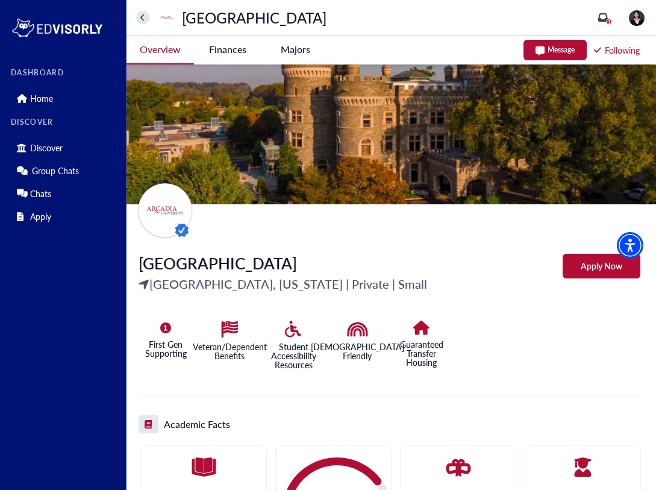
click at [242, 53] on University-tag "Finances" at bounding box center [227, 50] width 67 height 28
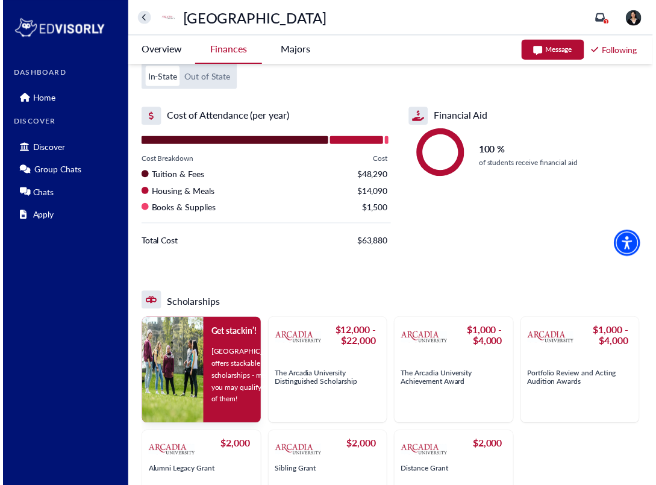
scroll to position [0, 0]
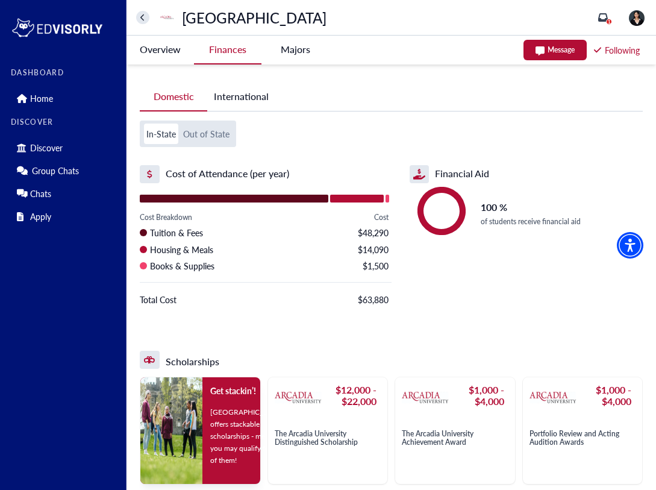
click at [145, 20] on button "home" at bounding box center [142, 17] width 13 height 13
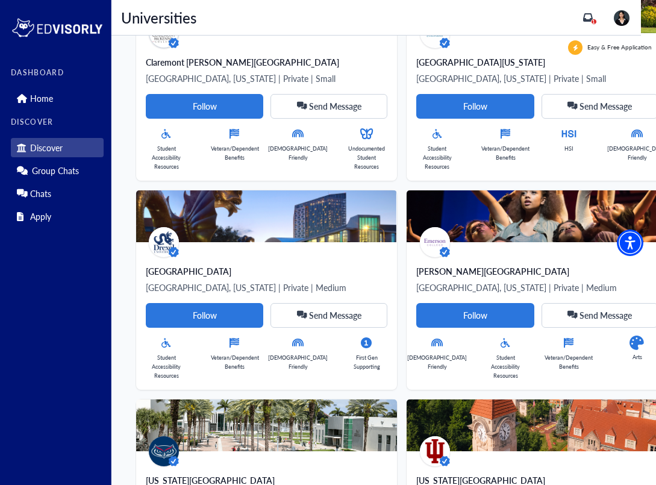
scroll to position [1220, 0]
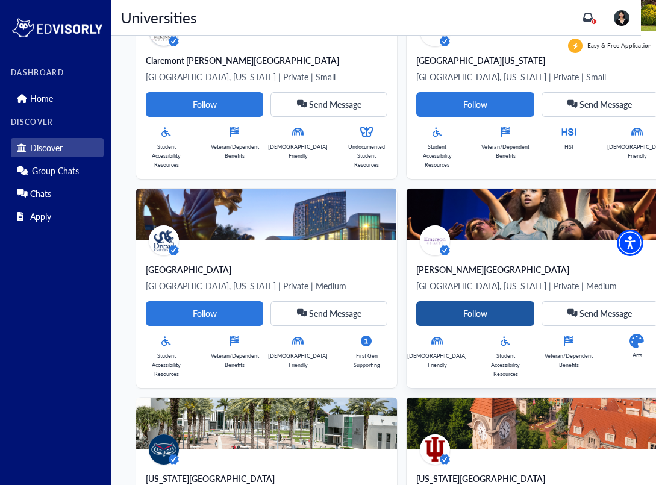
click at [471, 320] on Card-tag "Follow" at bounding box center [475, 313] width 118 height 25
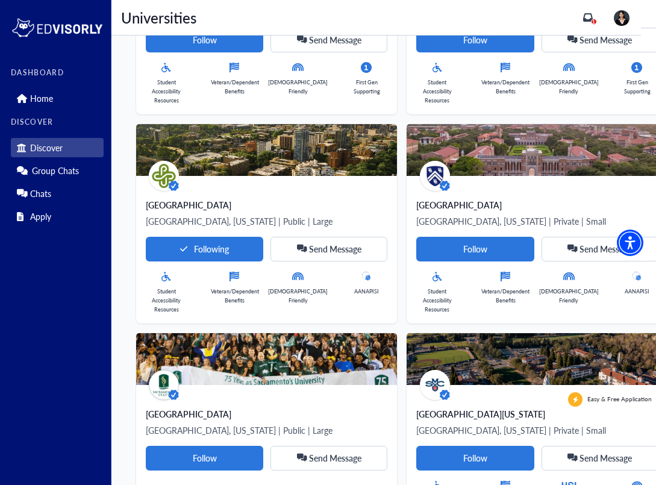
scroll to position [2640, 0]
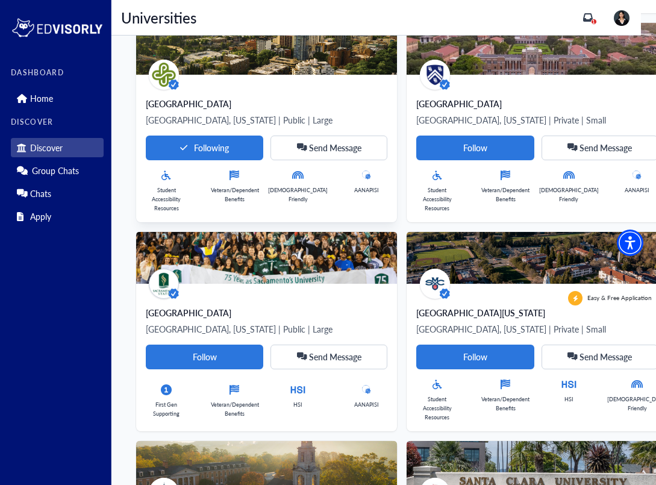
click at [314, 127] on div "[GEOGRAPHIC_DATA], [US_STATE] | Public | Large Following Send Message" at bounding box center [267, 137] width 242 height 48
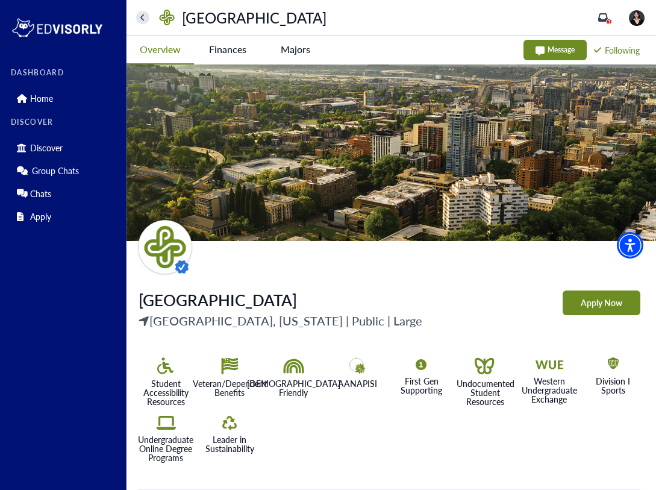
click at [233, 43] on University-tag "Finances" at bounding box center [227, 50] width 67 height 28
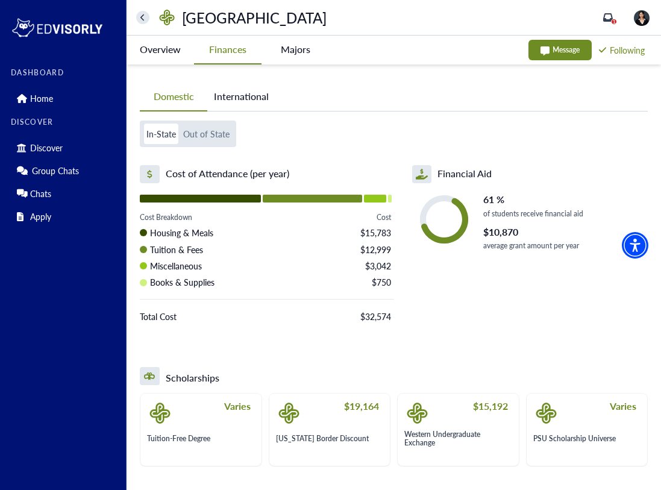
click at [200, 132] on button "Out of State" at bounding box center [206, 133] width 51 height 20
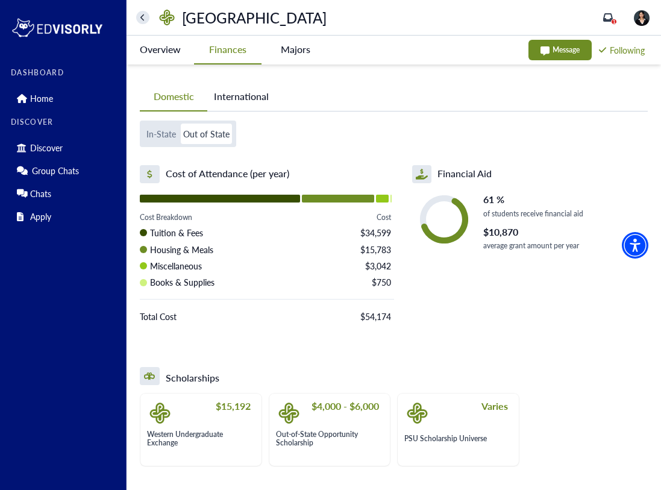
click at [142, 14] on icon "home" at bounding box center [142, 18] width 5 height 8
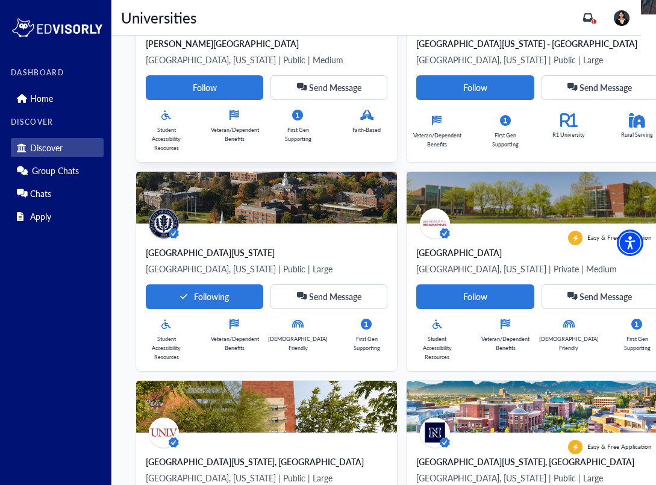
scroll to position [4165, 0]
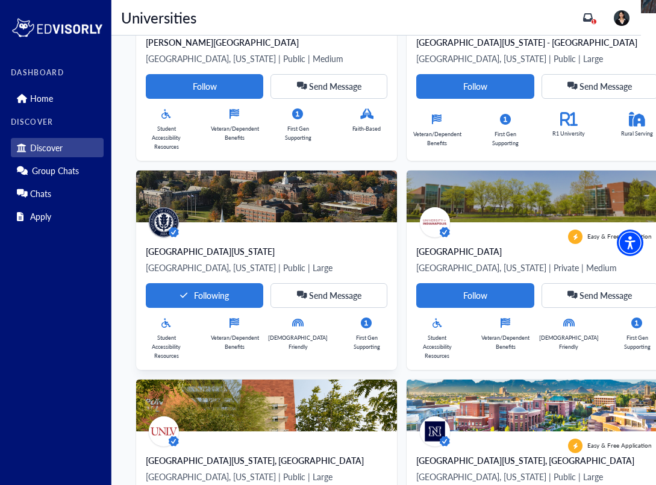
click at [255, 267] on p "[GEOGRAPHIC_DATA], [US_STATE] | Public | Large" at bounding box center [267, 267] width 242 height 14
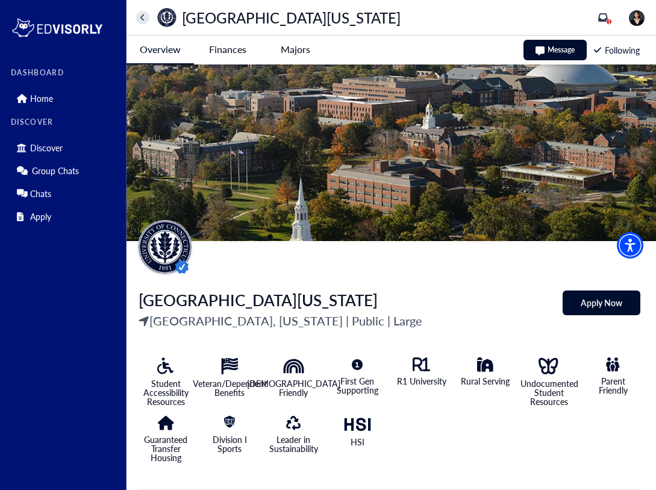
click at [225, 53] on Connecticut-tag "Finances" at bounding box center [227, 50] width 67 height 28
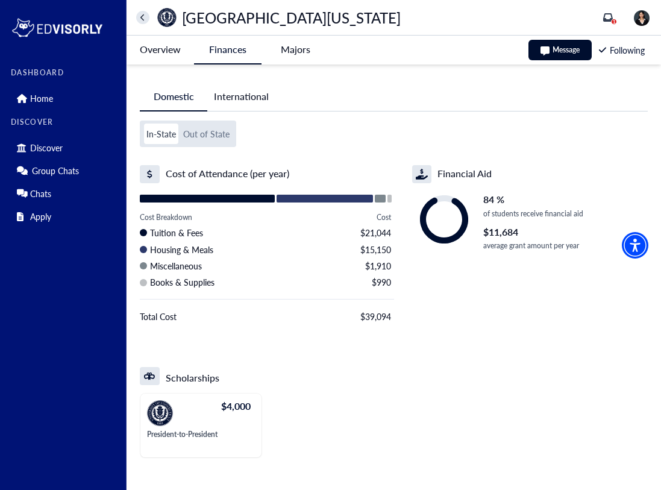
click at [196, 132] on button "Out of State" at bounding box center [206, 133] width 51 height 20
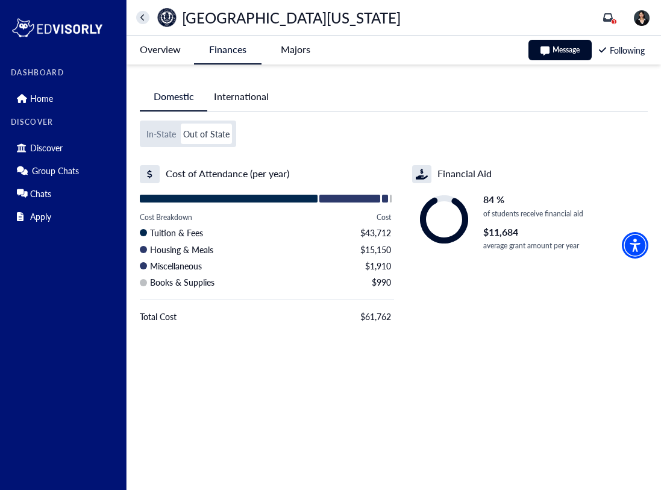
click at [140, 19] on icon "home" at bounding box center [142, 18] width 5 height 8
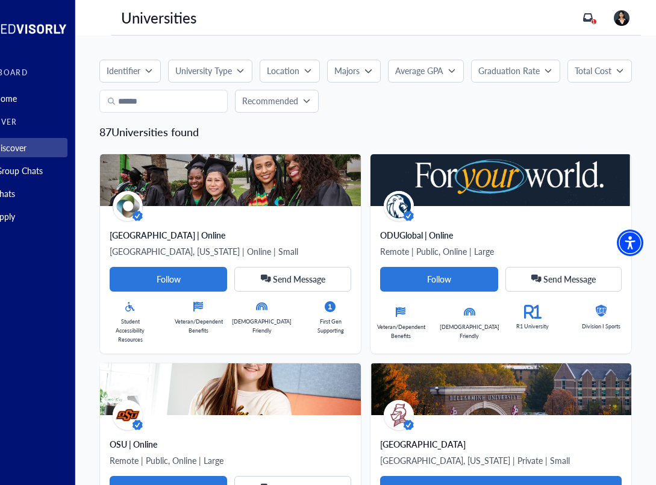
scroll to position [0, 37]
click at [602, 74] on p "Total Cost" at bounding box center [593, 70] width 37 height 13
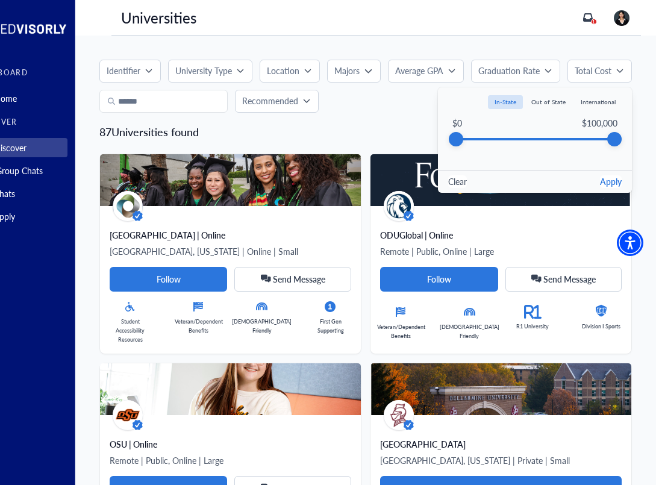
click at [534, 73] on p "Graduation Rate" at bounding box center [508, 70] width 61 height 13
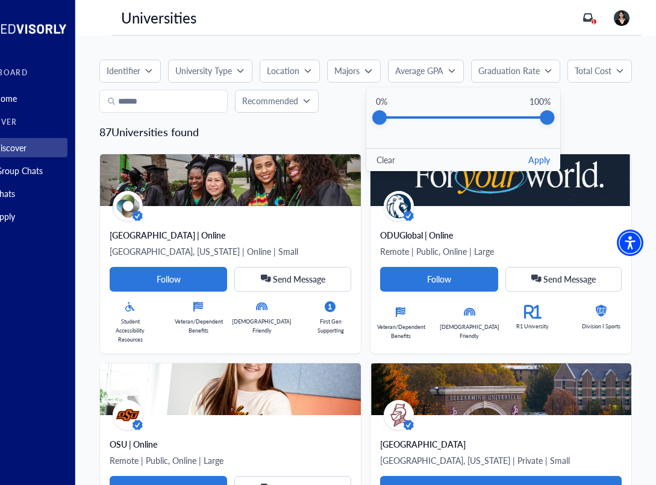
click at [403, 73] on p "Average GPA" at bounding box center [419, 70] width 48 height 13
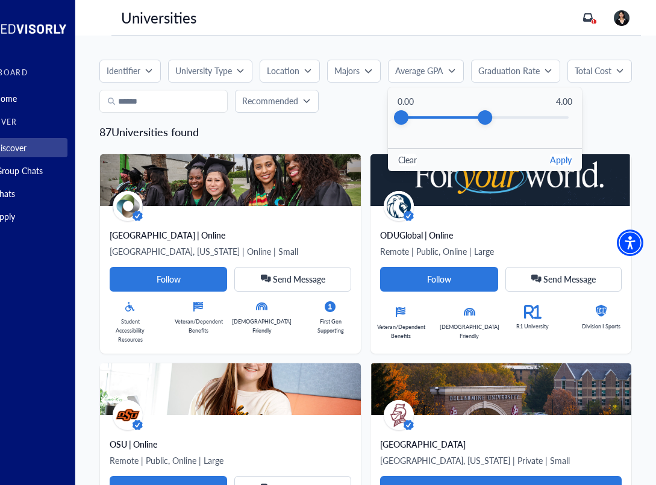
click at [343, 79] on button "Majors" at bounding box center [353, 71] width 53 height 23
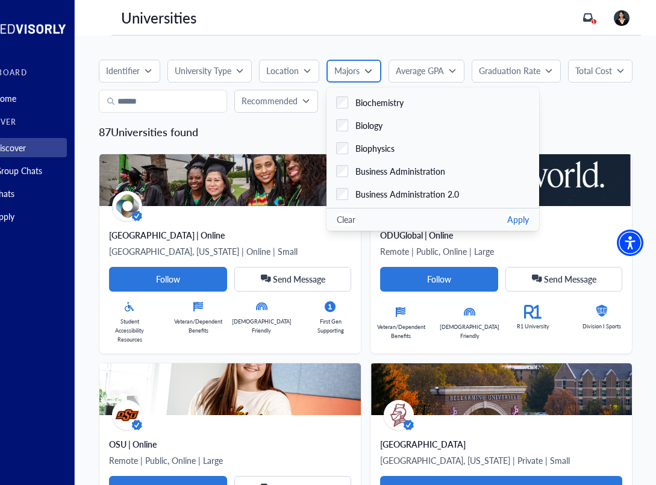
scroll to position [342, 0]
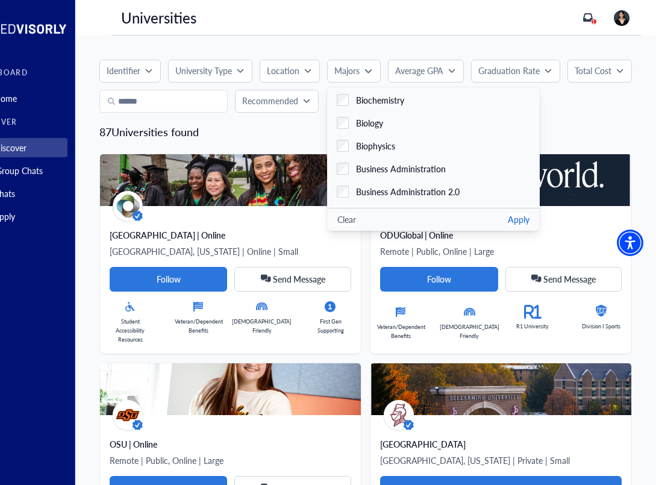
click at [410, 167] on span "Business Administration" at bounding box center [401, 169] width 90 height 13
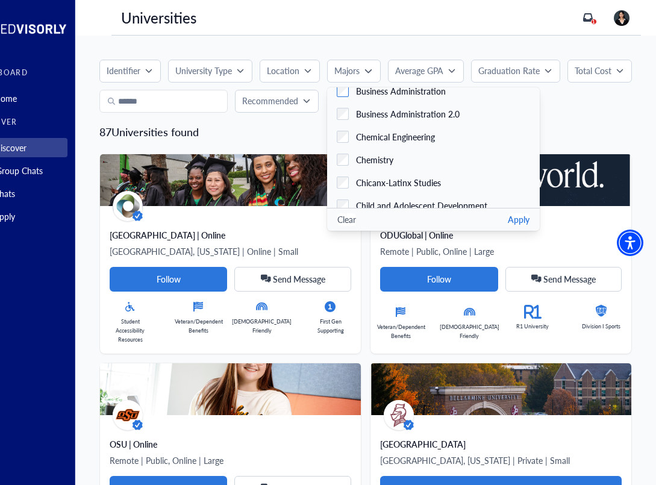
scroll to position [420, 0]
click at [508, 220] on button "Apply" at bounding box center [519, 219] width 22 height 13
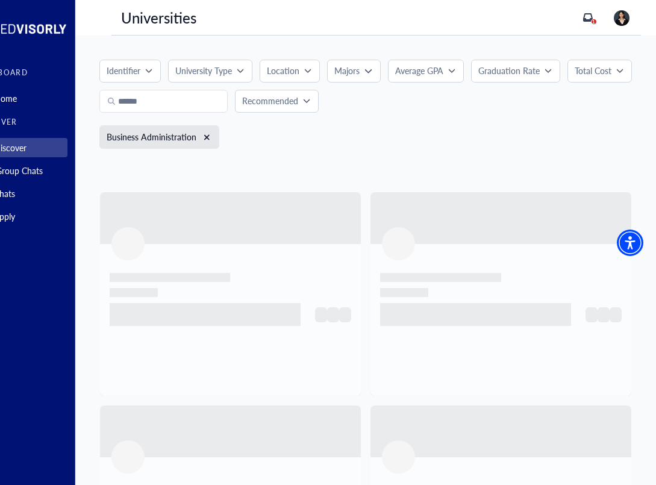
click at [288, 69] on p "Location" at bounding box center [283, 70] width 33 height 13
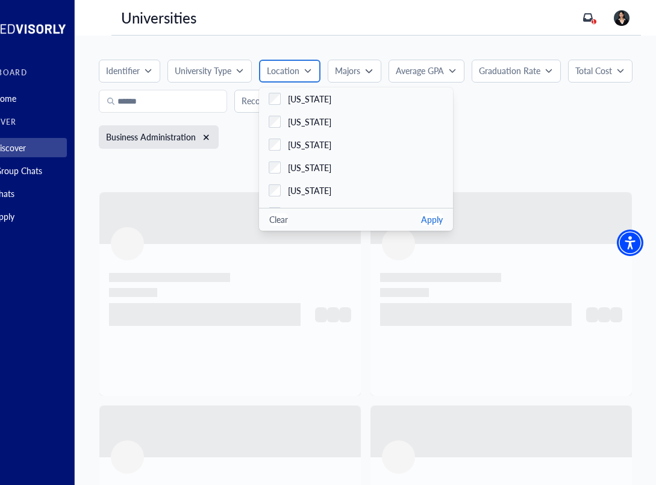
click at [288, 69] on p "Location" at bounding box center [283, 70] width 33 height 13
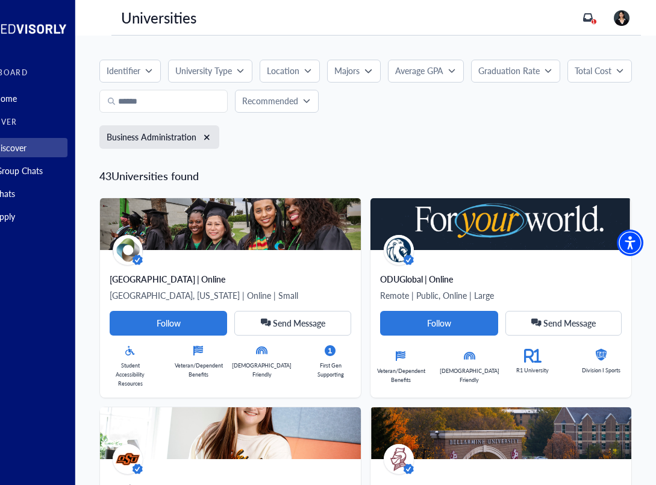
click at [227, 70] on p "University Type" at bounding box center [203, 70] width 57 height 13
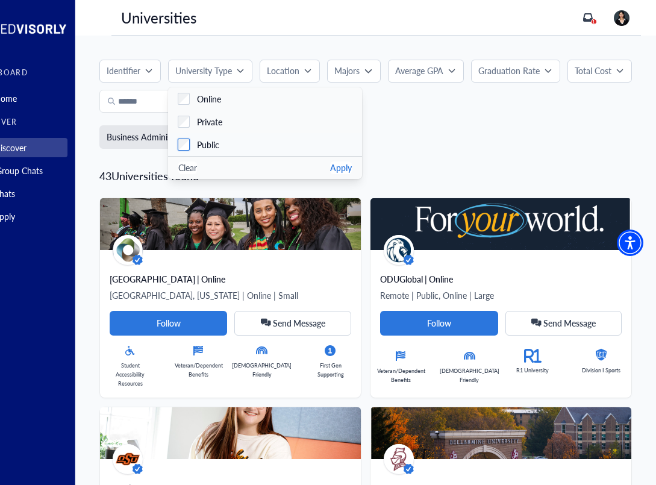
click at [217, 142] on span "Public" at bounding box center [208, 145] width 22 height 13
click at [341, 170] on button "Apply" at bounding box center [341, 167] width 22 height 13
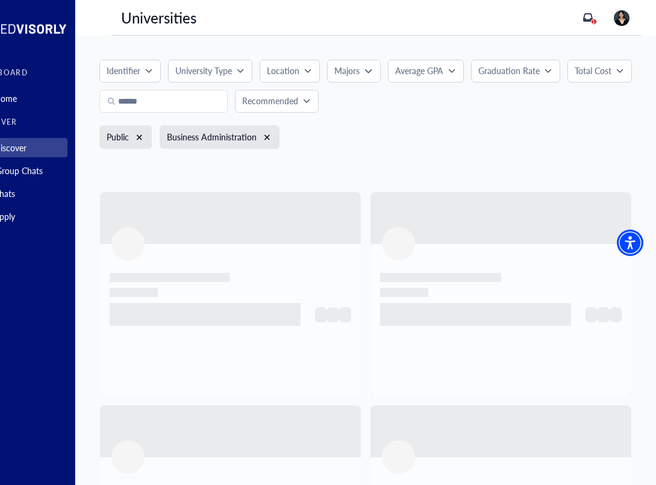
click at [117, 75] on p "Identifier" at bounding box center [124, 70] width 34 height 13
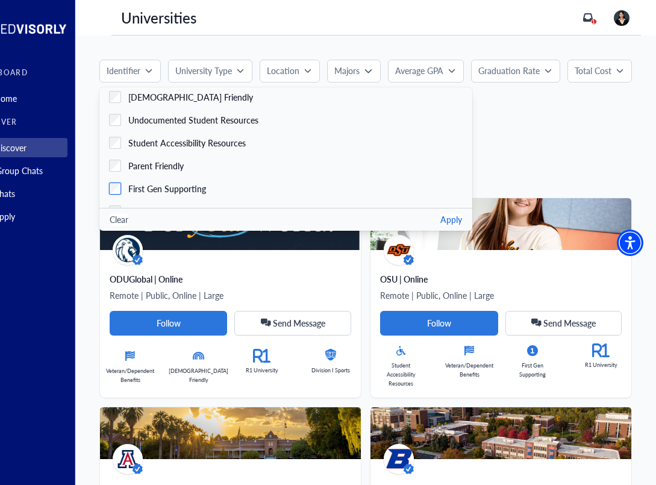
scroll to position [110, 0]
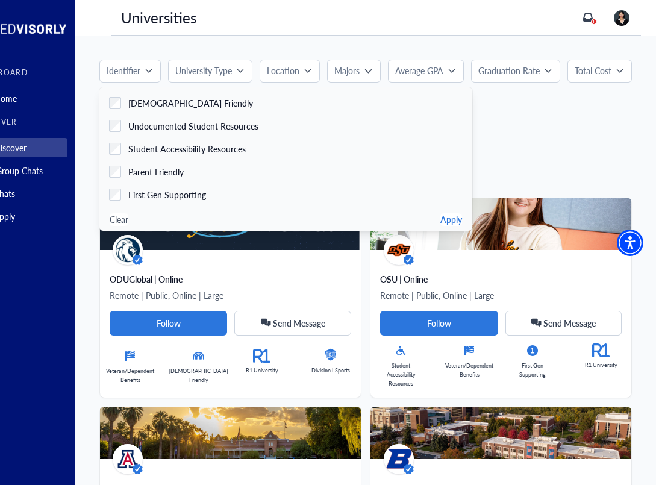
click at [440, 219] on button "Apply" at bounding box center [451, 219] width 22 height 13
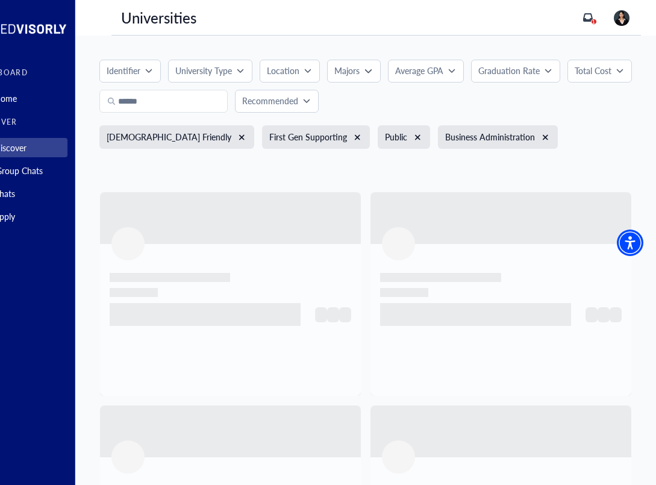
click at [230, 76] on p "University Type" at bounding box center [203, 70] width 57 height 13
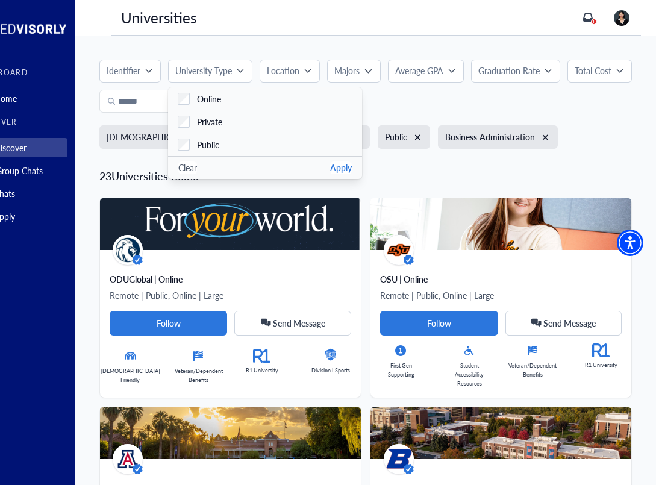
click at [289, 74] on p "Location" at bounding box center [283, 70] width 33 height 13
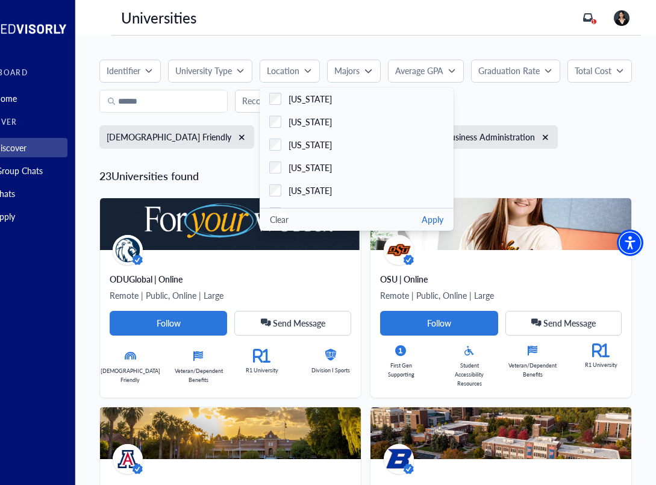
click at [346, 77] on button "Majors" at bounding box center [353, 71] width 53 height 23
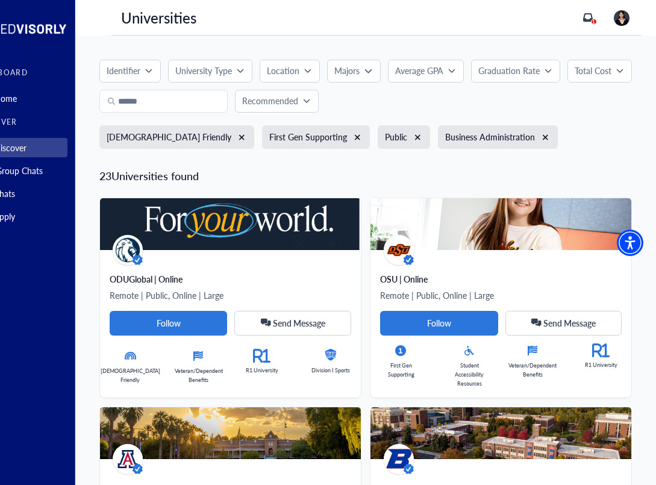
click at [269, 104] on p "Recommended" at bounding box center [270, 101] width 56 height 13
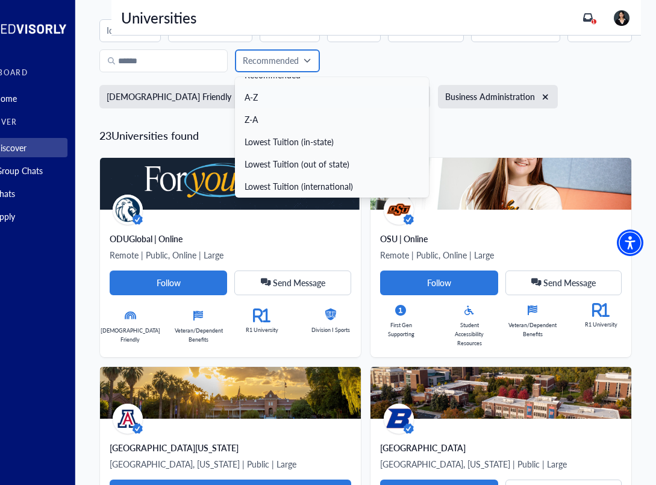
scroll to position [42, 37]
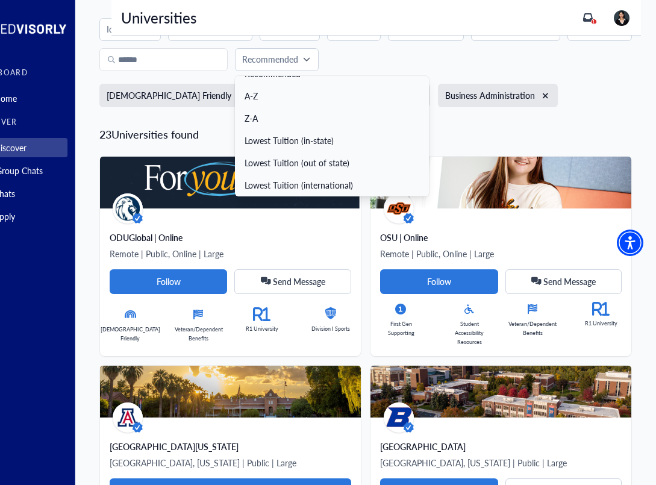
click at [278, 161] on link "Lowest Tuition (out of state)" at bounding box center [332, 163] width 194 height 22
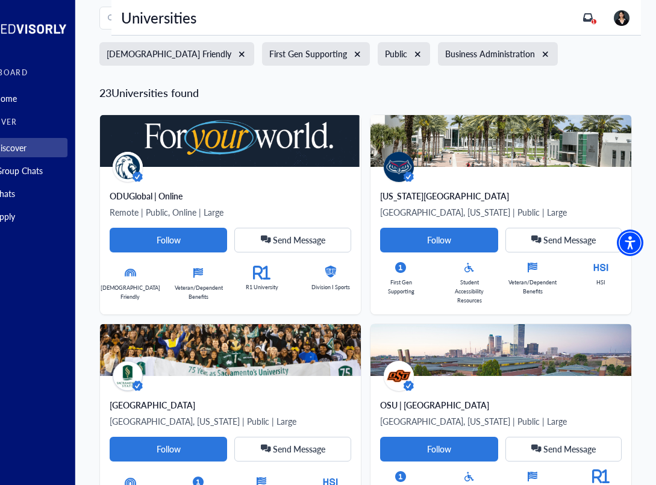
scroll to position [85, 37]
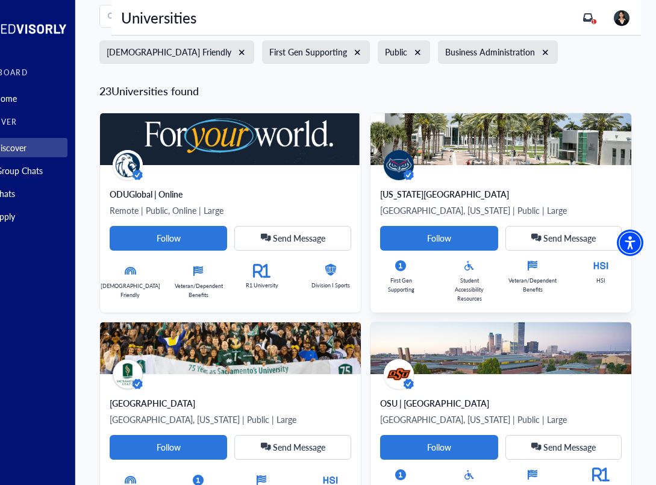
click at [442, 179] on div "[US_STATE][GEOGRAPHIC_DATA] [GEOGRAPHIC_DATA], [US_STATE] | Public | Large Foll…" at bounding box center [500, 239] width 261 height 148
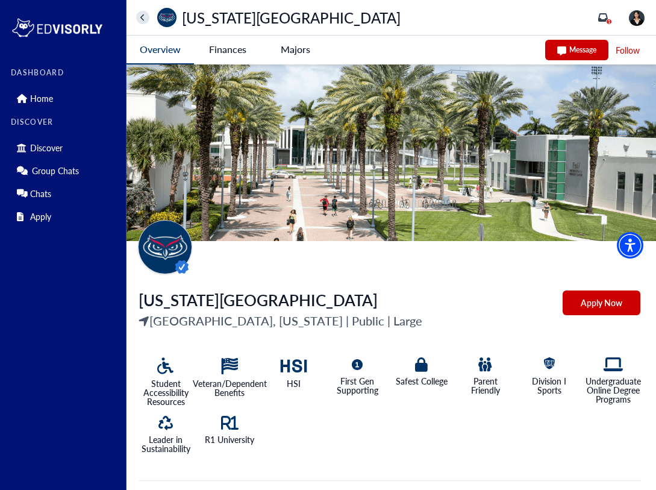
click at [228, 51] on University-tag "Finances" at bounding box center [227, 50] width 67 height 28
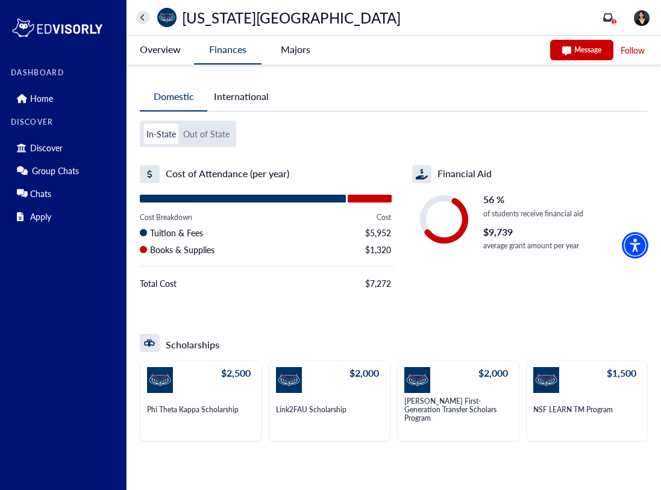
click at [281, 55] on -tag "Majors" at bounding box center [294, 50] width 67 height 28
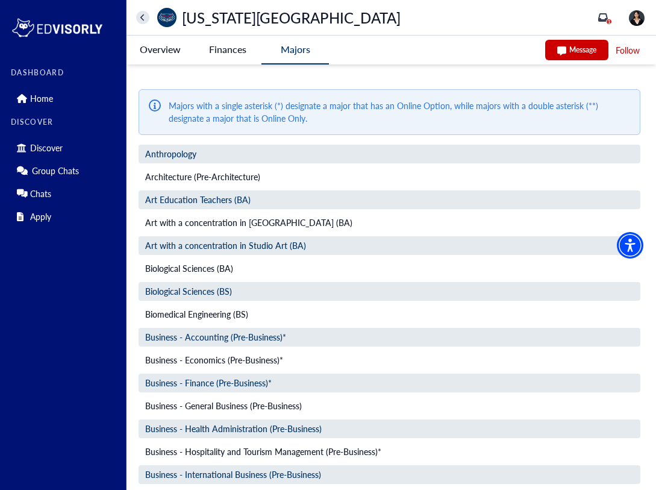
click at [228, 49] on University-tag "Finances" at bounding box center [227, 50] width 67 height 28
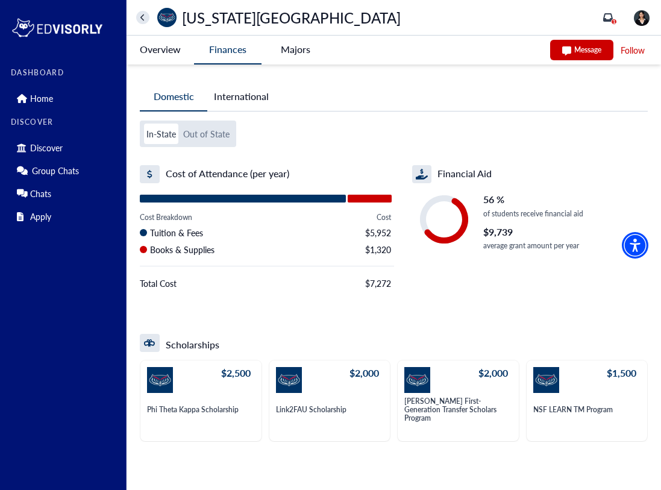
click at [146, 14] on button "home" at bounding box center [142, 17] width 13 height 13
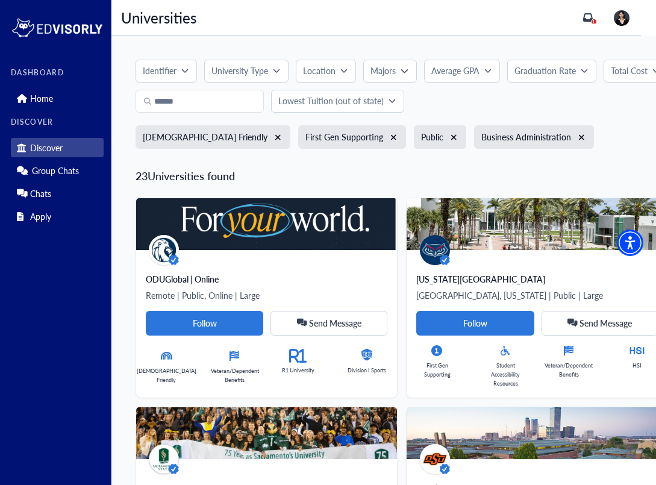
click at [359, 104] on p "Lowest Tuition (out of state)" at bounding box center [330, 101] width 105 height 13
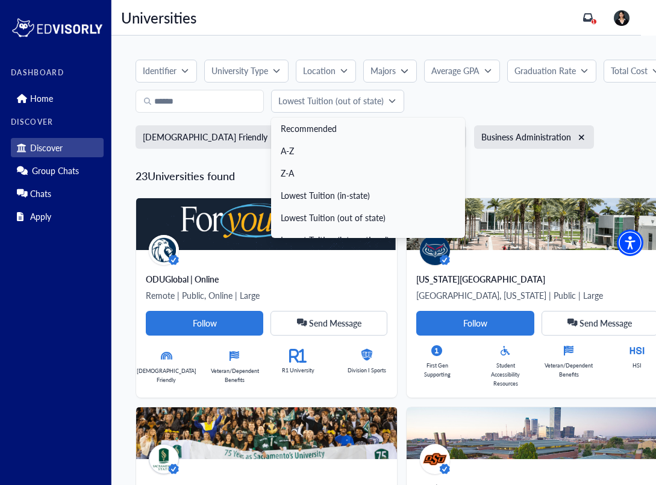
click at [445, 108] on div "Lowest Tuition (out of state) Recommended A-Z Z-A Lowest Tuition (in-state) Low…" at bounding box center [402, 101] width 533 height 23
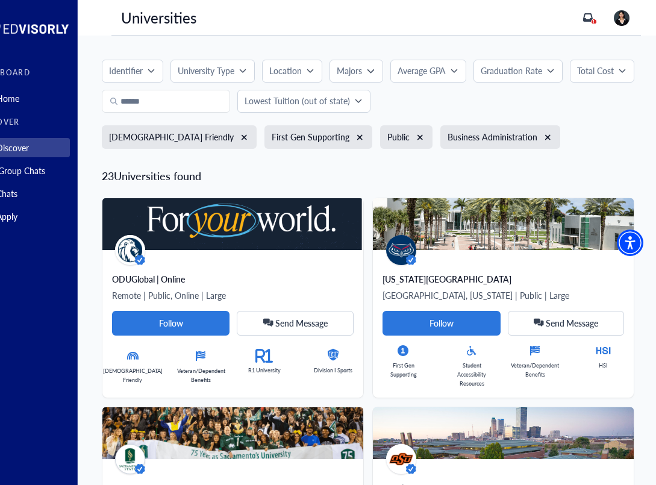
scroll to position [0, 34]
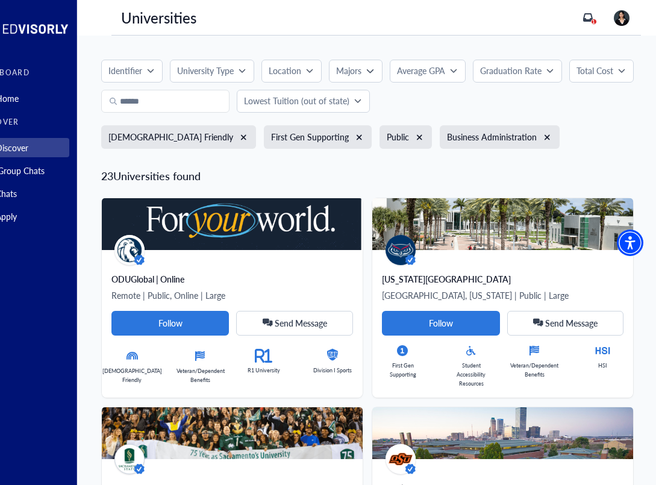
click at [602, 69] on p "Total Cost" at bounding box center [595, 70] width 37 height 13
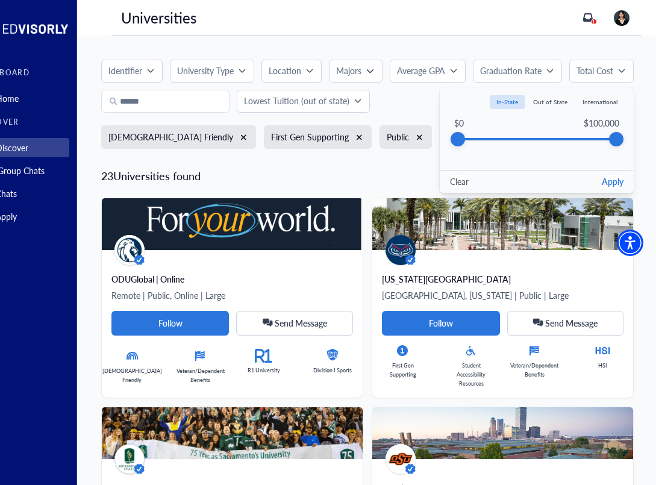
click at [546, 107] on button "Out of State" at bounding box center [551, 102] width 48 height 14
click at [602, 133] on div "$0 $100,000" at bounding box center [537, 139] width 194 height 61
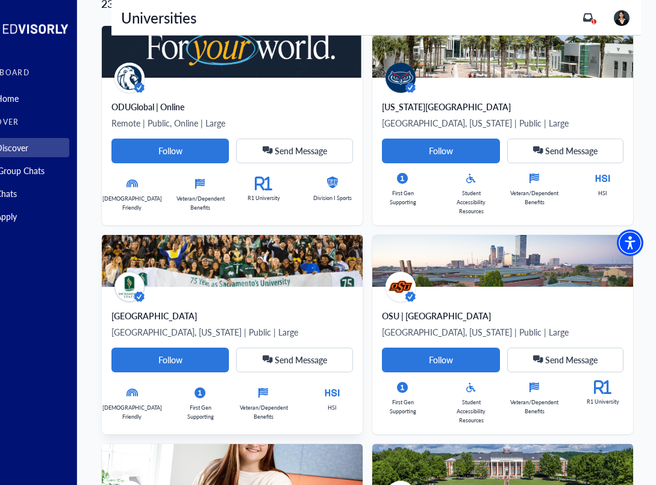
click at [243, 258] on img at bounding box center [232, 261] width 261 height 52
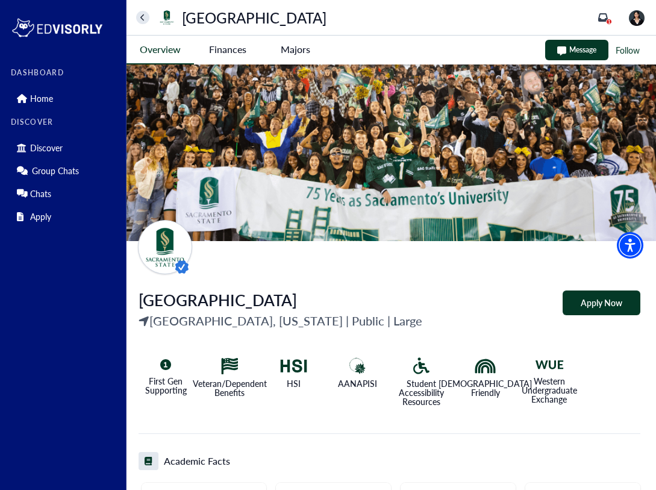
click at [222, 46] on State-tag "Finances" at bounding box center [227, 50] width 67 height 28
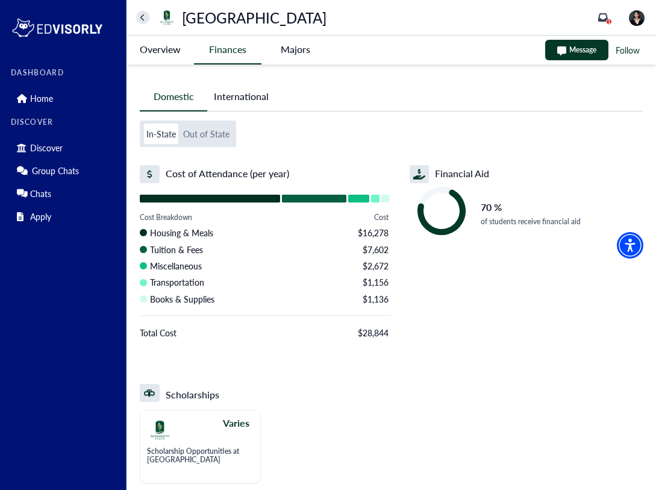
click at [209, 135] on button "Out of State" at bounding box center [206, 133] width 51 height 20
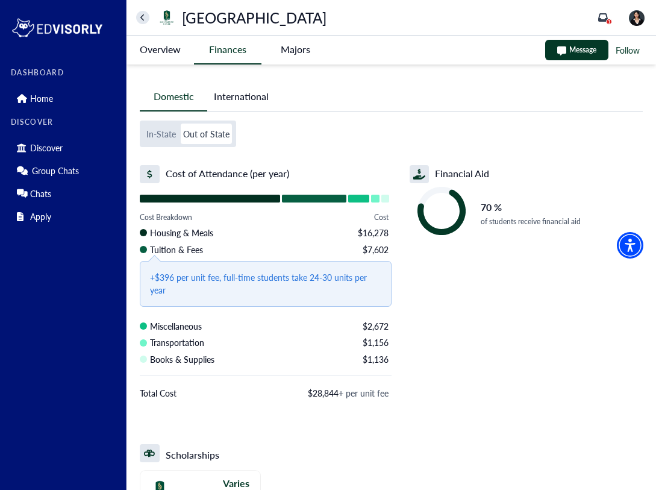
click at [141, 22] on button "home" at bounding box center [142, 17] width 13 height 13
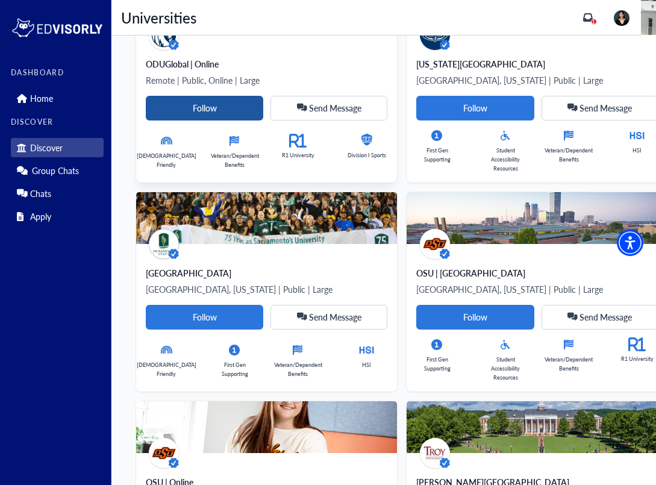
scroll to position [217, 0]
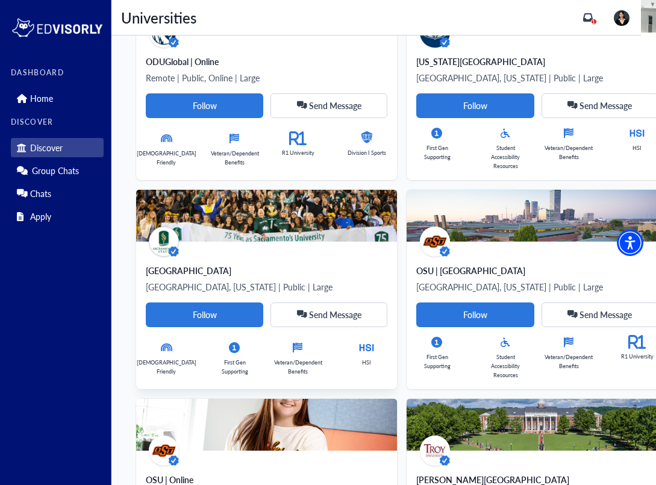
click at [232, 330] on div "[GEOGRAPHIC_DATA], [US_STATE] | Public | Large Follow Send Message [DEMOGRAPHIC…" at bounding box center [267, 330] width 242 height 100
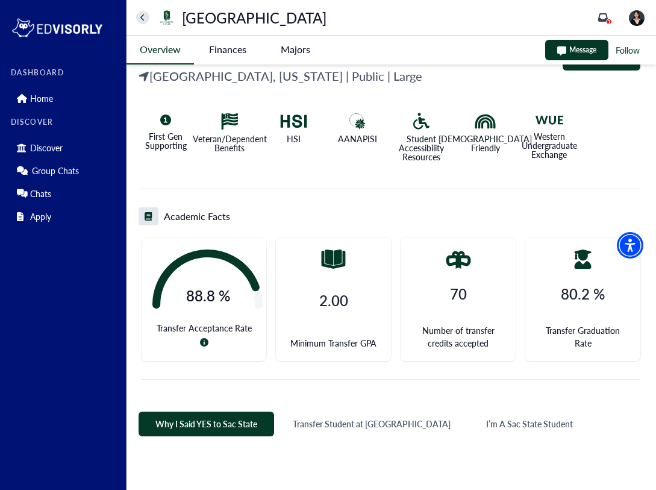
scroll to position [248, 0]
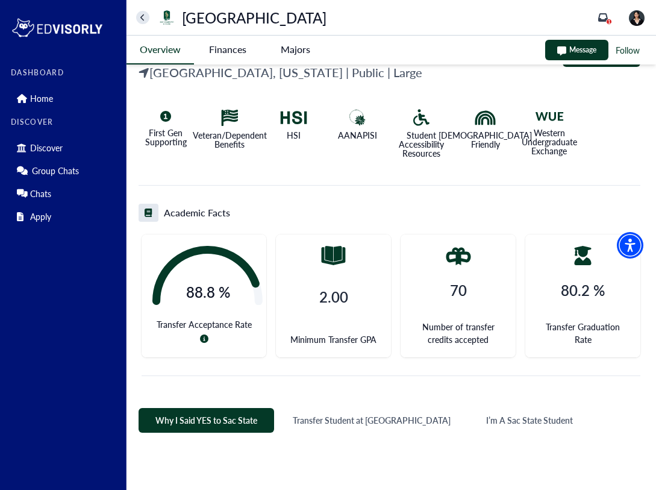
click at [142, 14] on icon "home" at bounding box center [142, 18] width 5 height 8
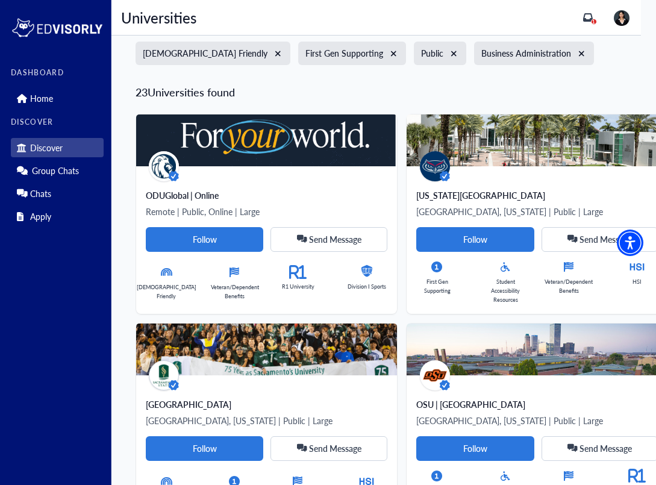
scroll to position [104, 0]
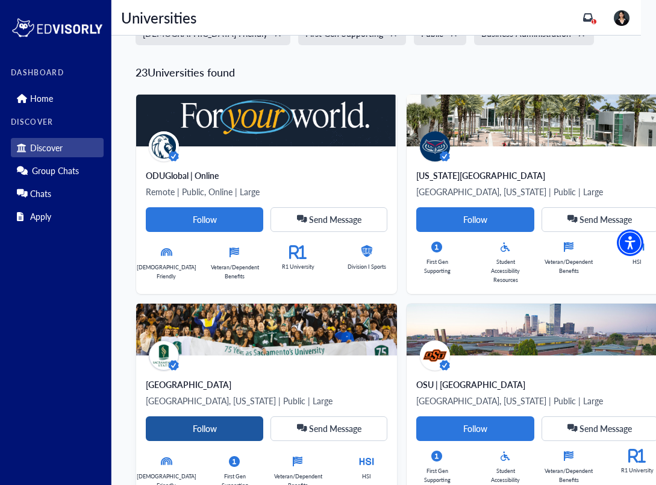
click at [217, 427] on Card-tag "Follow" at bounding box center [205, 428] width 118 height 25
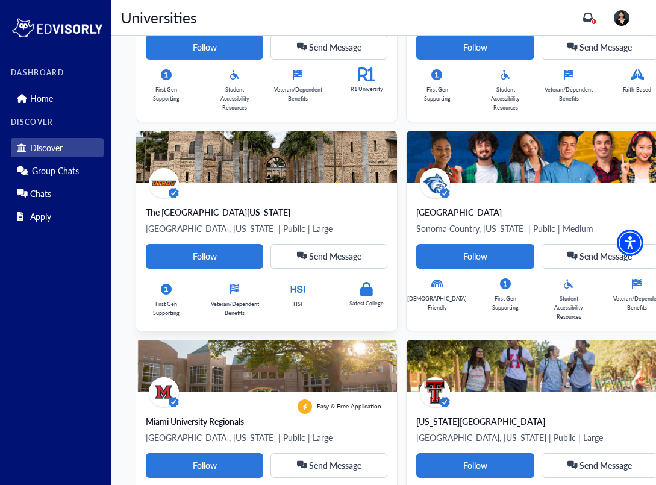
scroll to position [704, 0]
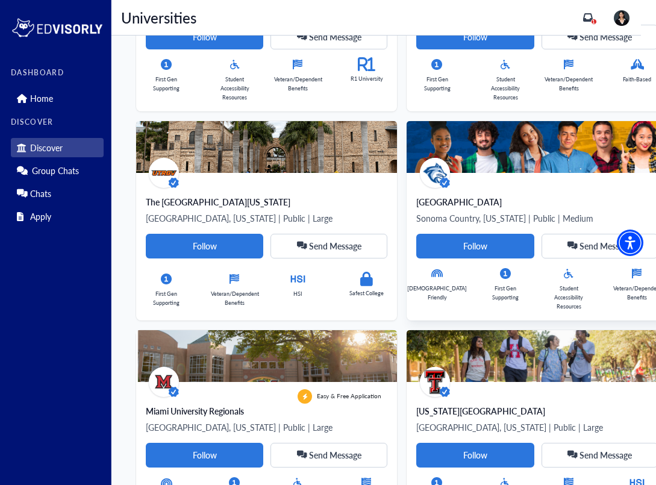
click at [467, 189] on div "[GEOGRAPHIC_DATA], [US_STATE] | Public | Medium Follow Send Message [DEMOGRAPHI…" at bounding box center [537, 247] width 261 height 148
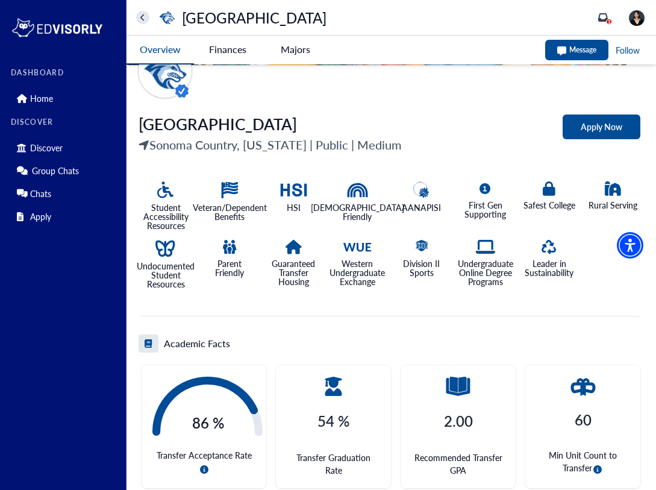
scroll to position [156, 0]
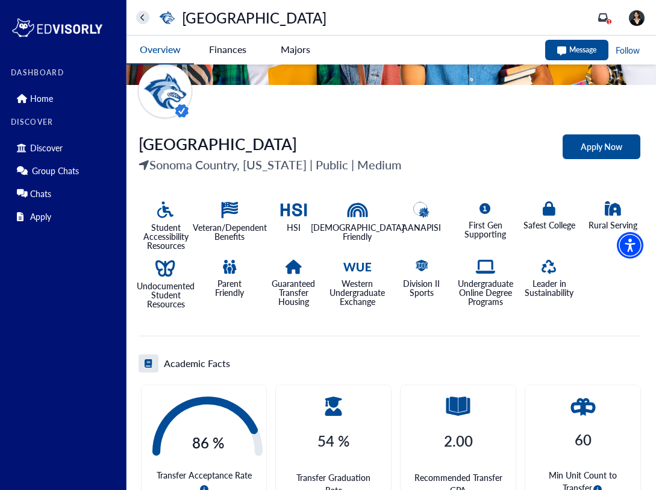
click at [219, 55] on University-tag "Finances" at bounding box center [227, 50] width 67 height 28
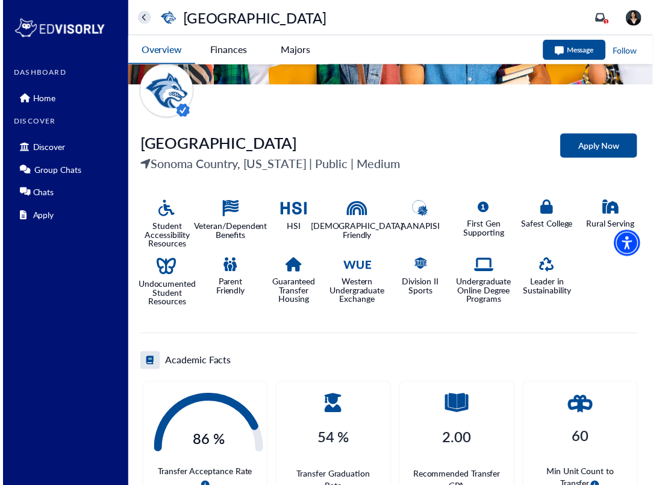
scroll to position [0, 0]
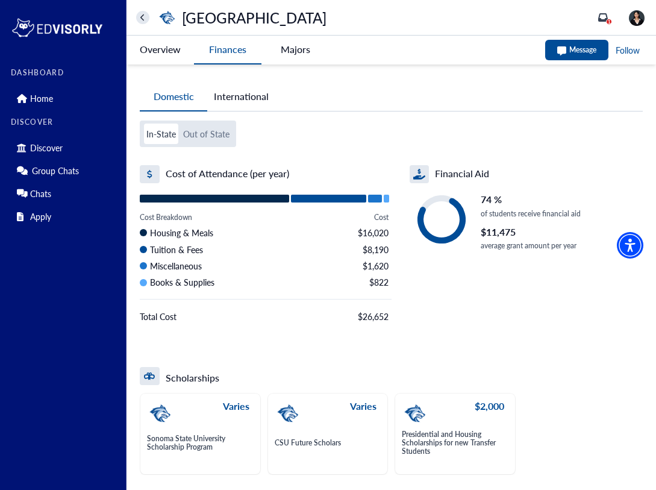
click at [139, 10] on div "[GEOGRAPHIC_DATA]" at bounding box center [231, 17] width 190 height 19
click at [143, 17] on icon "home" at bounding box center [142, 18] width 5 height 8
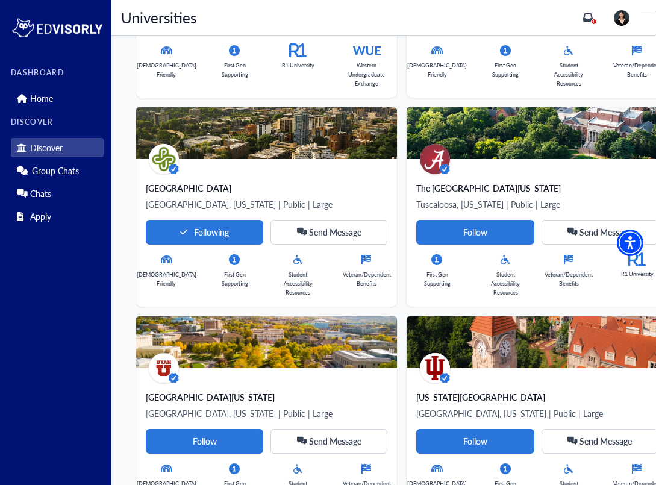
scroll to position [1764, 0]
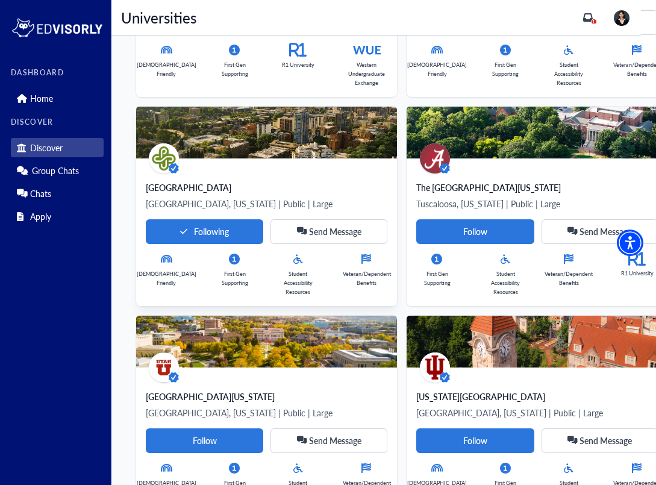
click at [183, 193] on div "[GEOGRAPHIC_DATA], [US_STATE] | Public | Large Following Send Message [DEMOGRAP…" at bounding box center [267, 238] width 242 height 115
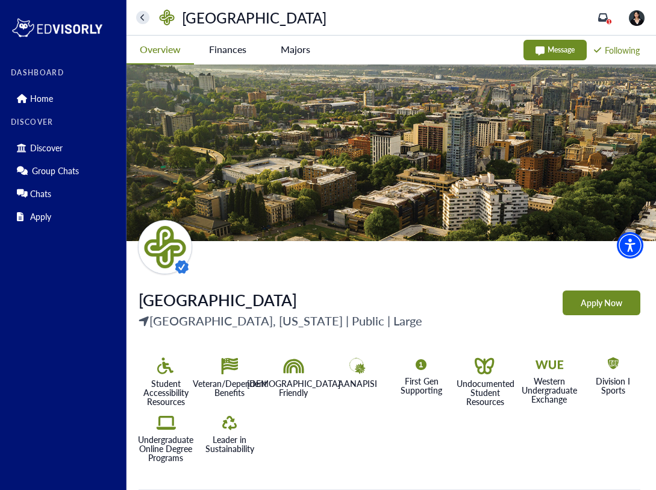
click at [227, 40] on University-tag "Finances" at bounding box center [227, 50] width 67 height 28
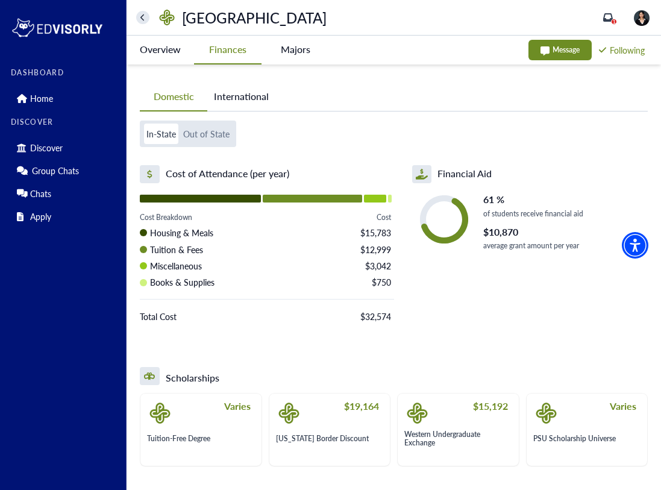
click at [282, 54] on -tag "Majors" at bounding box center [294, 50] width 67 height 28
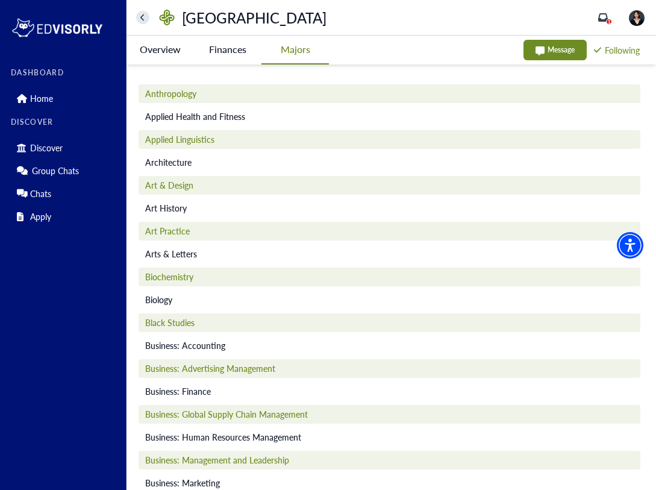
click at [239, 55] on University-tag "Finances" at bounding box center [227, 50] width 67 height 28
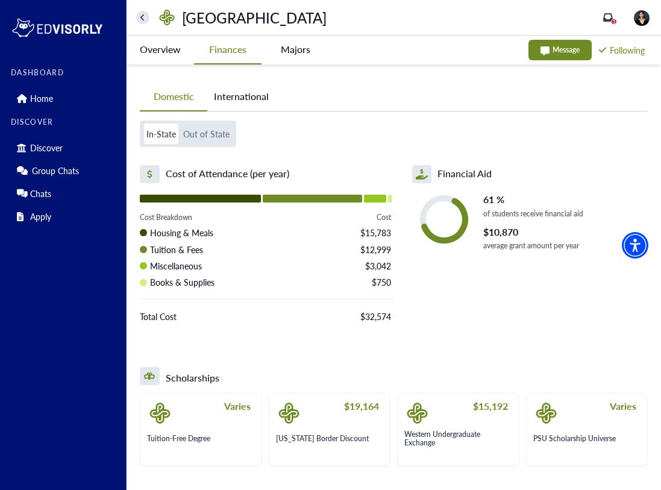
click at [222, 93] on button "International" at bounding box center [241, 97] width 68 height 28
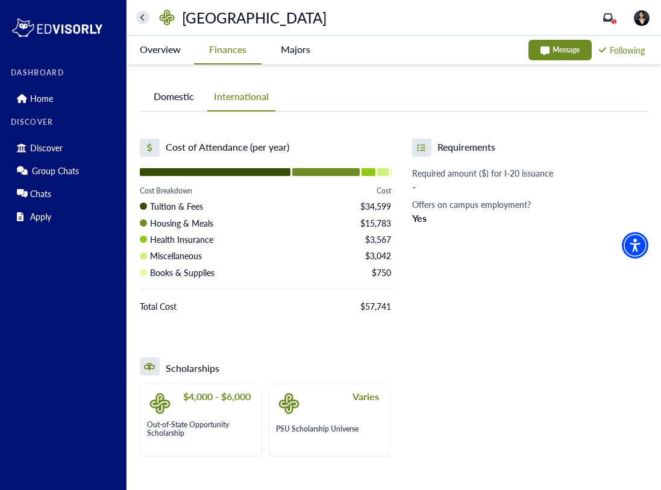
click at [165, 52] on University-tag "Overview" at bounding box center [160, 50] width 67 height 28
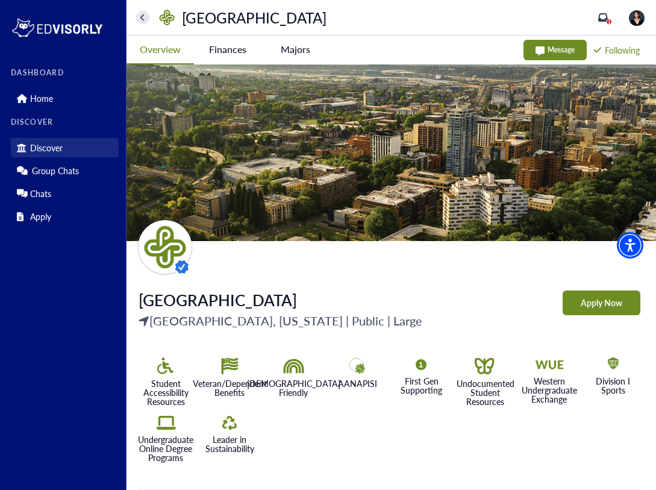
click at [54, 149] on p "Discover" at bounding box center [46, 148] width 33 height 10
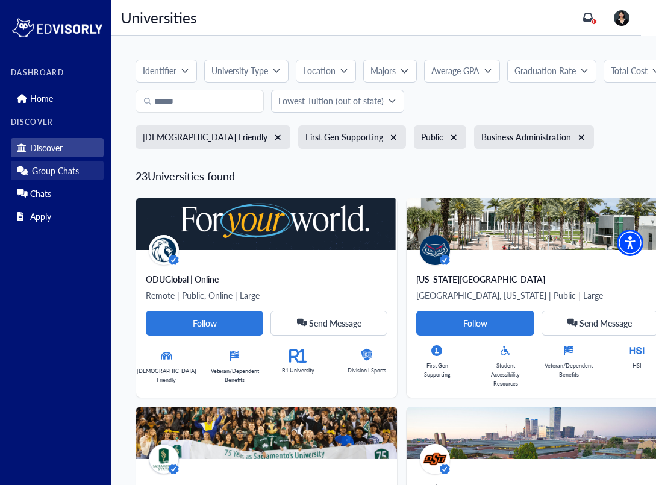
click at [55, 166] on p "Group Chats" at bounding box center [55, 171] width 47 height 10
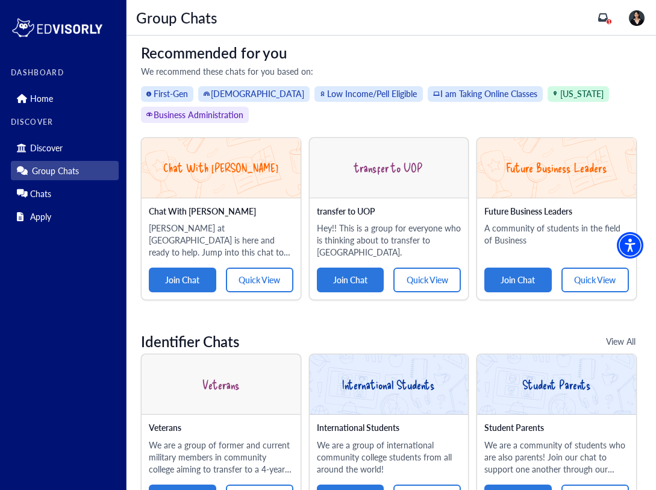
scroll to position [107, 0]
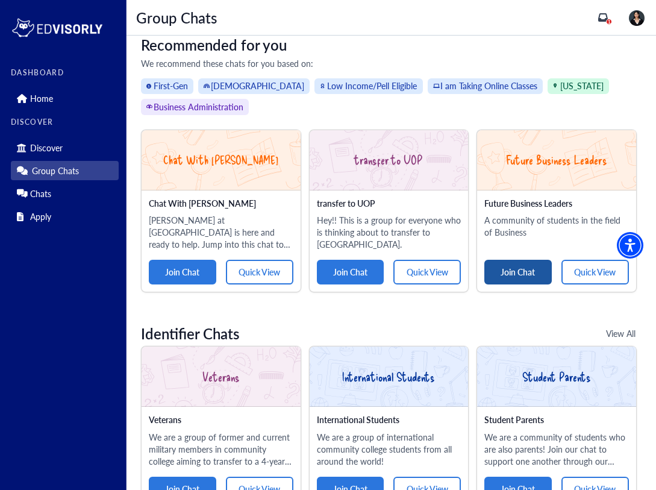
click at [520, 276] on button "Join Chat" at bounding box center [517, 272] width 67 height 25
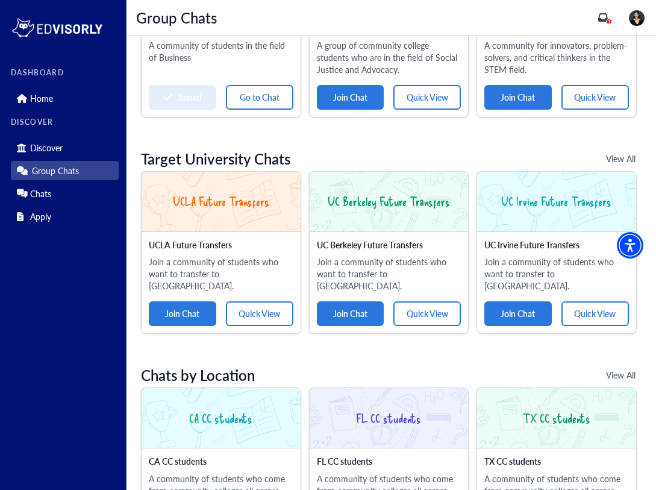
scroll to position [779, 0]
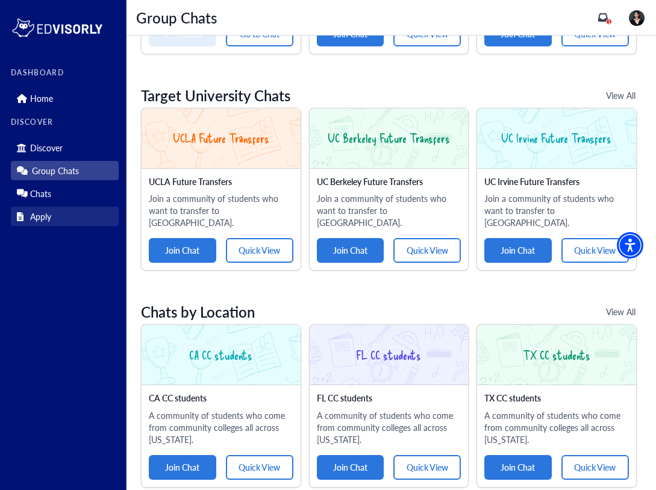
click at [95, 220] on link "Apply" at bounding box center [65, 216] width 108 height 19
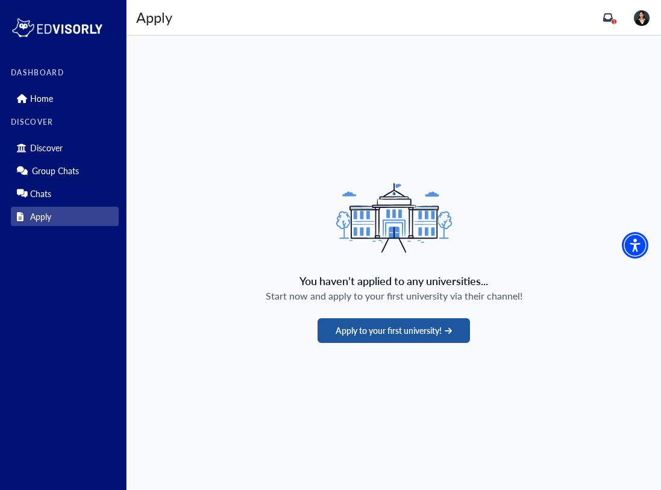
click at [367, 326] on button "Apply to your first university!" at bounding box center [393, 330] width 152 height 25
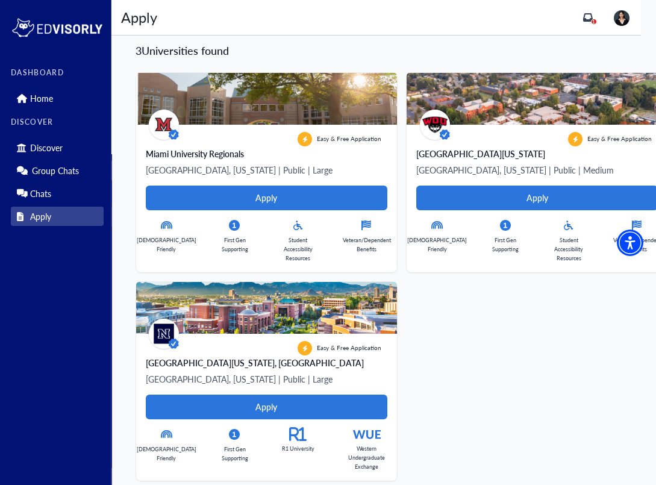
scroll to position [113, 0]
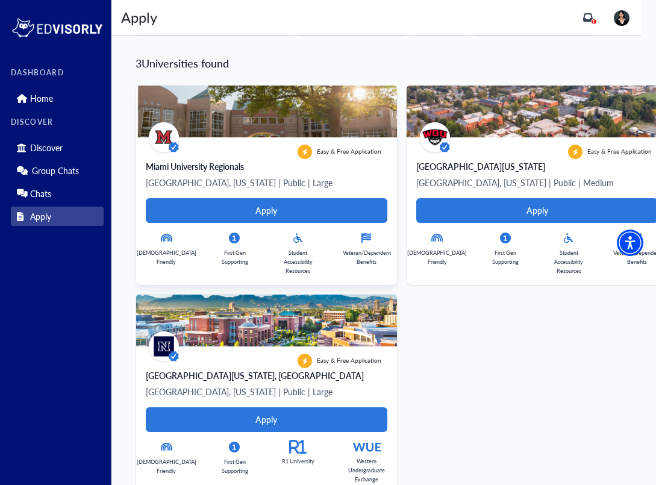
click at [342, 134] on img at bounding box center [266, 112] width 261 height 52
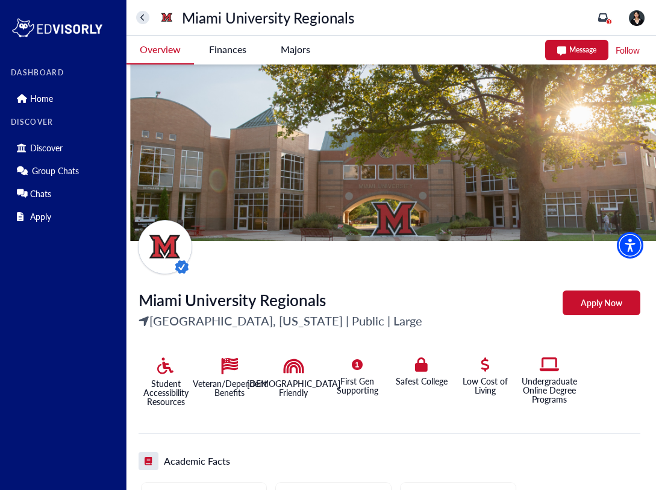
click at [236, 54] on Regionals-tag "Finances" at bounding box center [227, 50] width 67 height 28
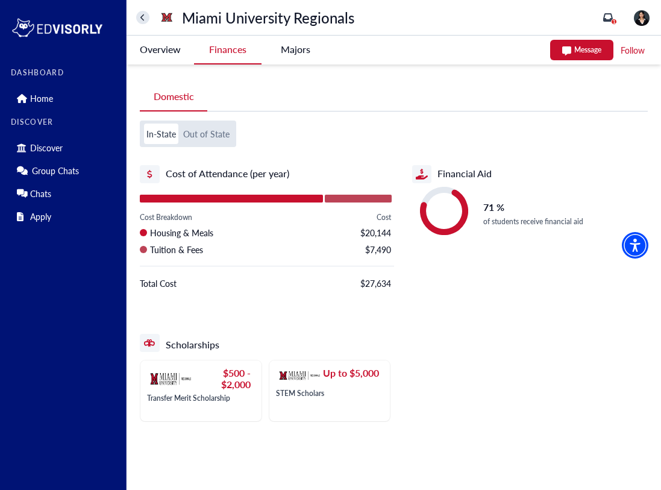
click at [215, 131] on button "Out of State" at bounding box center [206, 133] width 51 height 20
click at [143, 14] on icon at bounding box center [142, 18] width 5 height 8
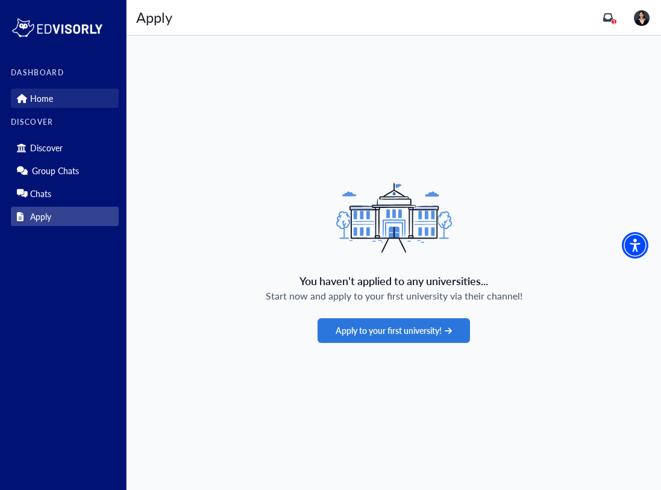
click at [81, 100] on link "Home" at bounding box center [65, 98] width 108 height 19
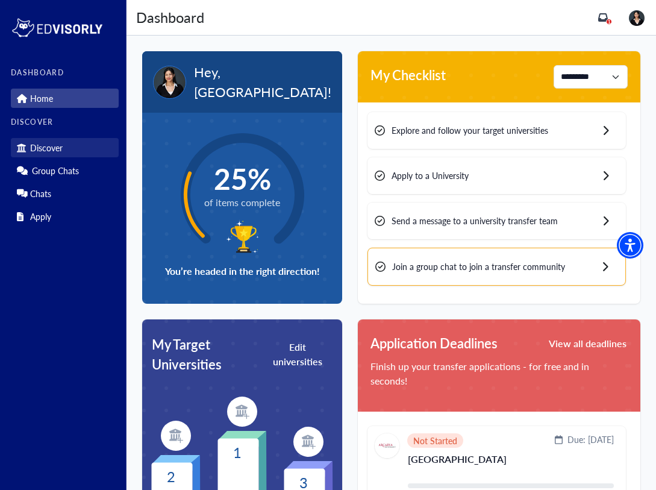
click at [73, 146] on link "Discover" at bounding box center [65, 147] width 108 height 19
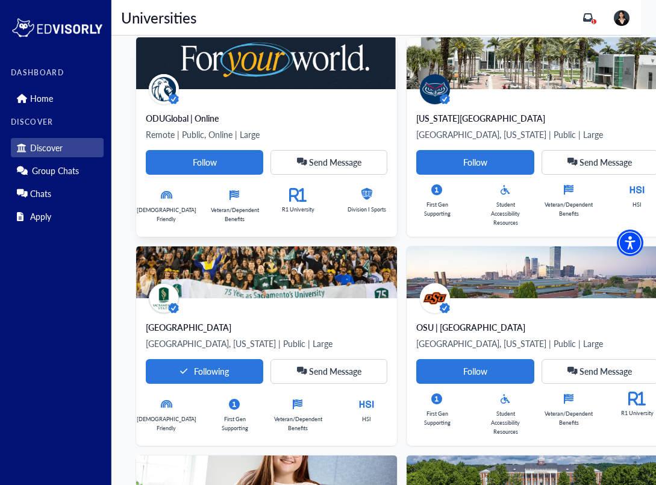
scroll to position [163, 0]
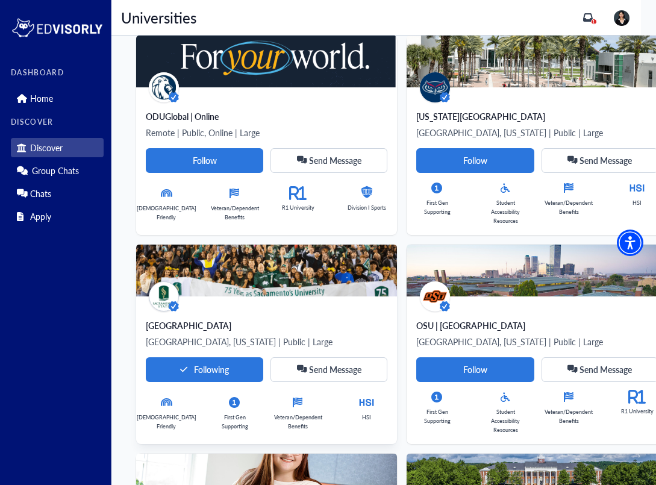
click at [288, 301] on div "[GEOGRAPHIC_DATA], [US_STATE] | Public | Large Following Send Message [DEMOGRAP…" at bounding box center [266, 370] width 261 height 148
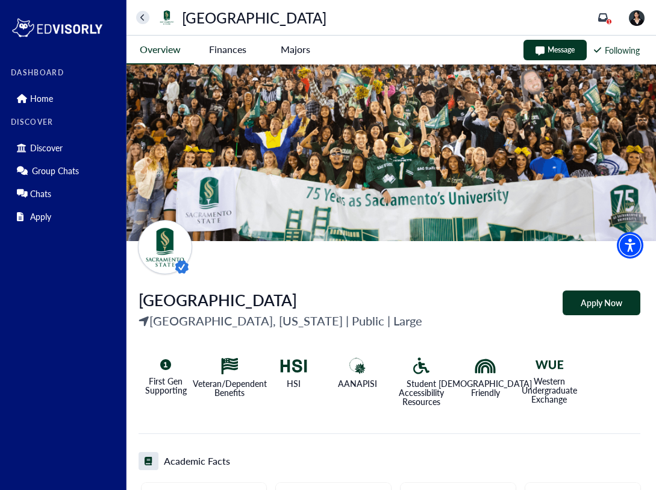
click at [237, 54] on State-tag "Finances" at bounding box center [227, 50] width 67 height 28
